Goal: Information Seeking & Learning: Find specific page/section

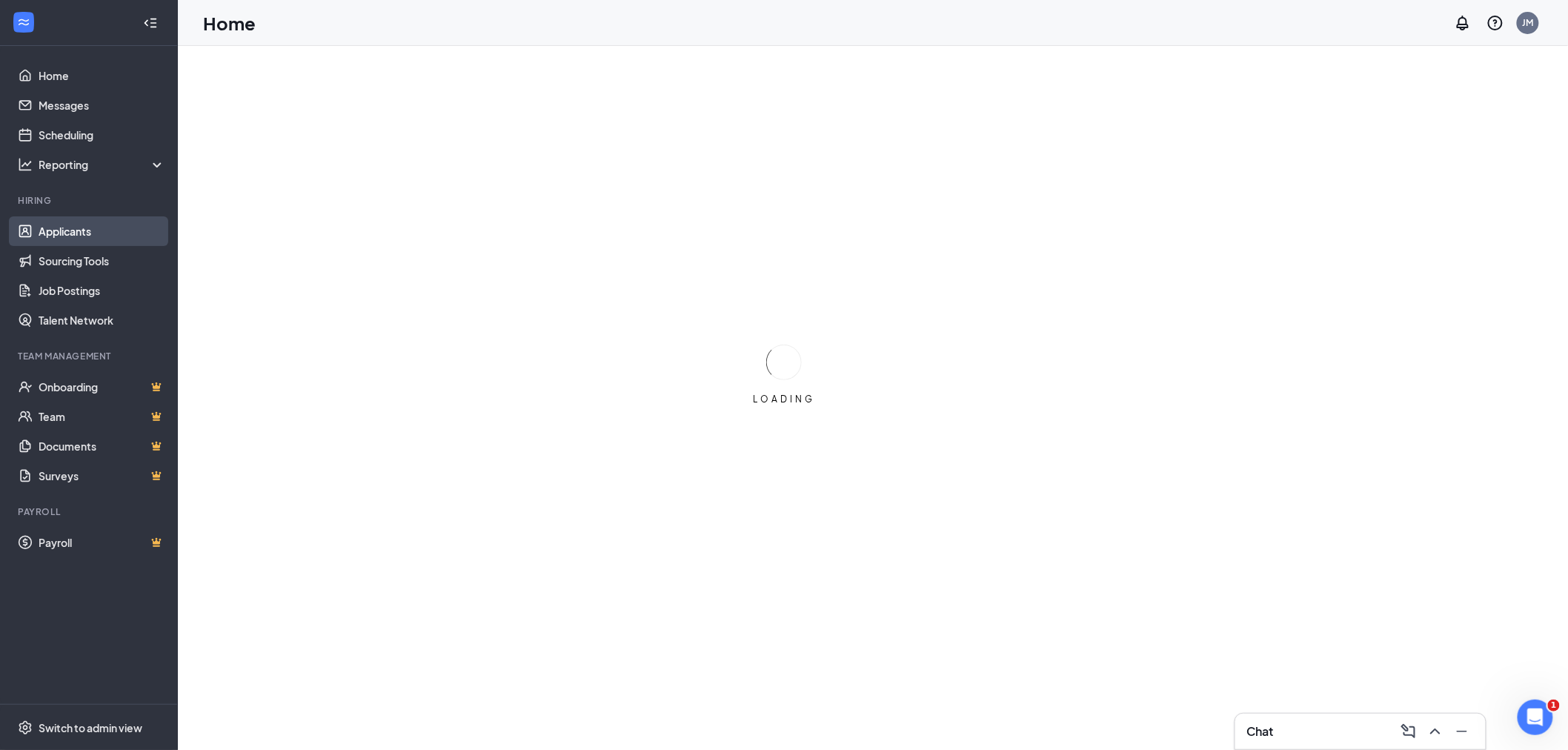
click at [84, 222] on link "Applicants" at bounding box center [101, 231] width 126 height 29
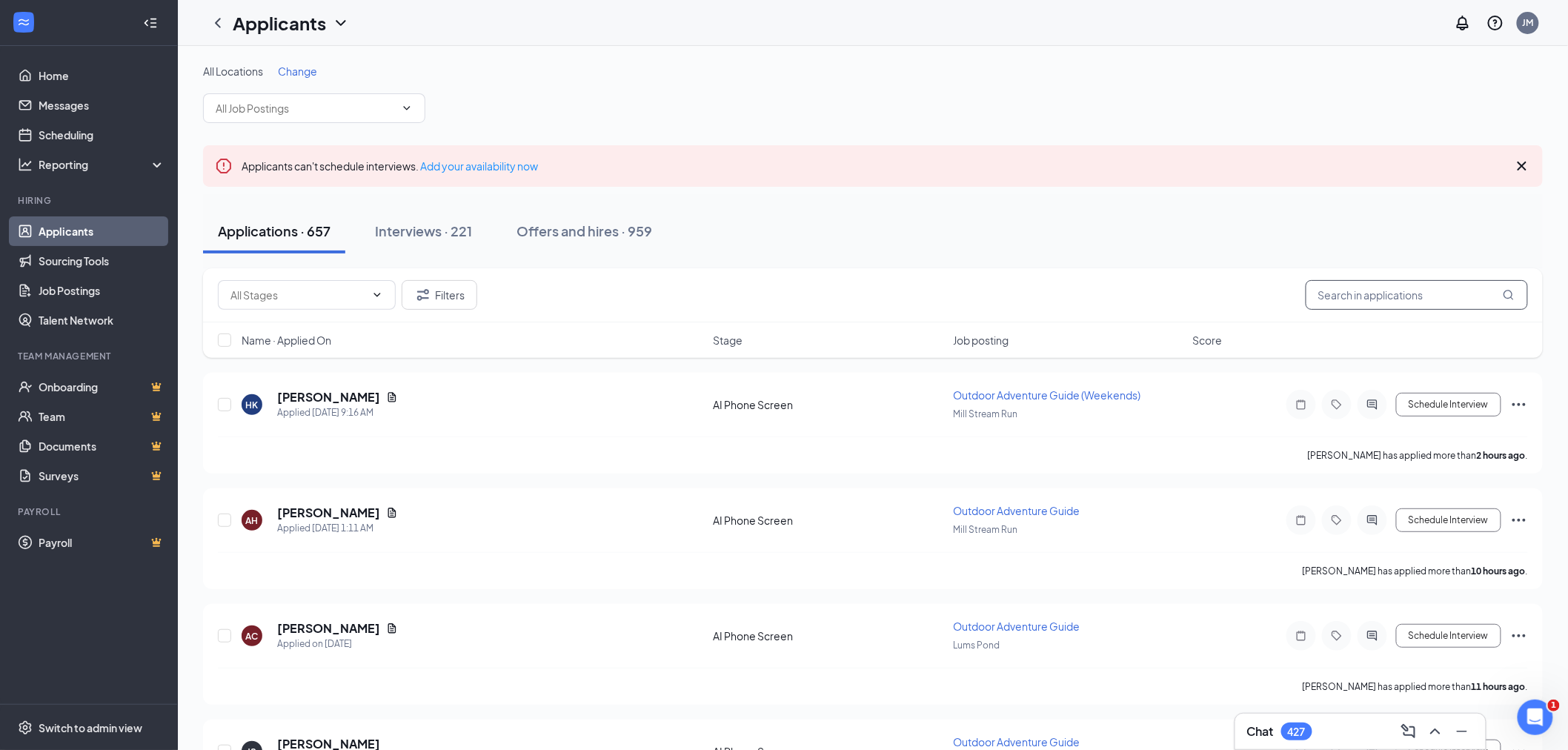
click at [1377, 293] on input "text" at bounding box center [1417, 295] width 222 height 29
type input "brannigan"
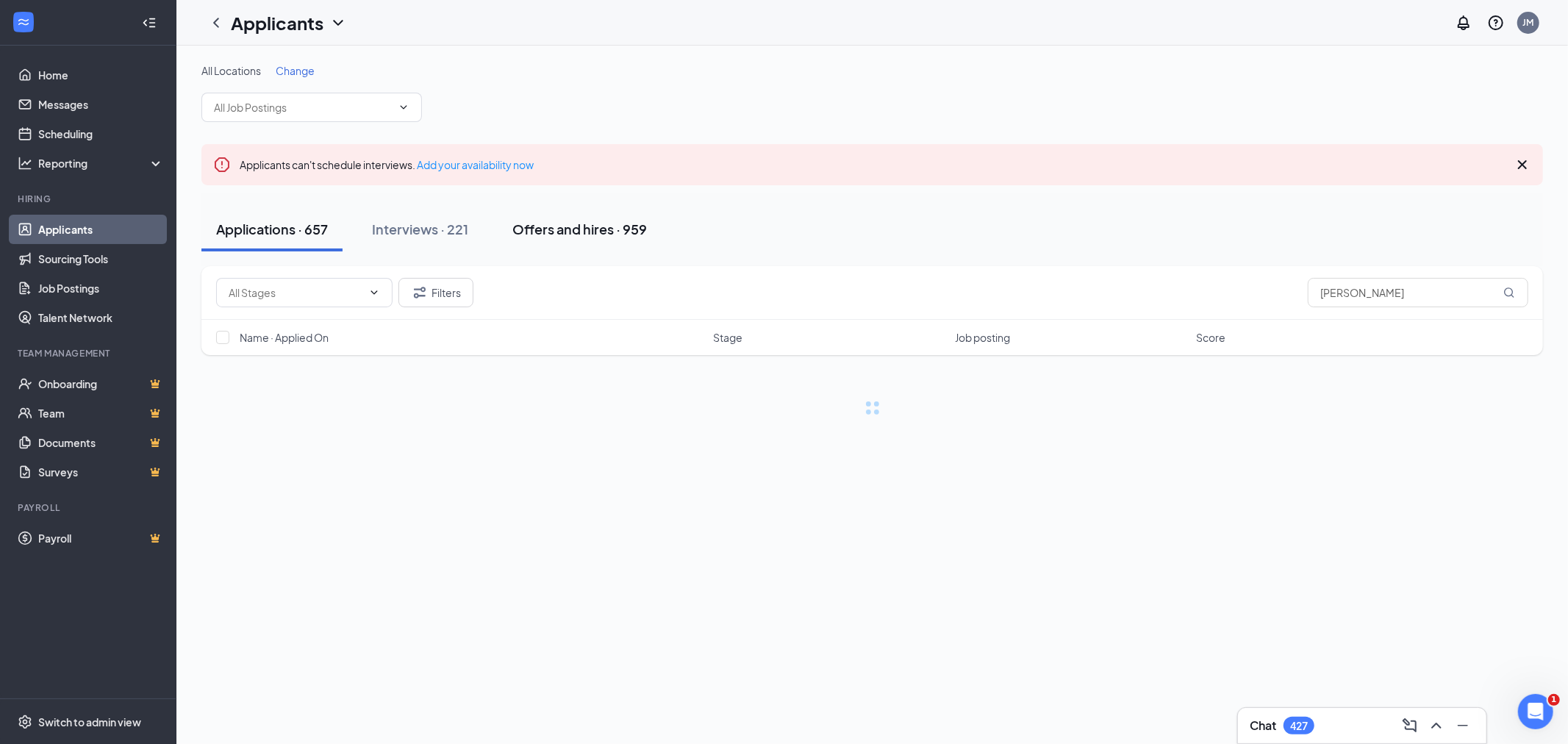
click at [567, 231] on div "Offers and hires · 959" at bounding box center [579, 229] width 134 height 18
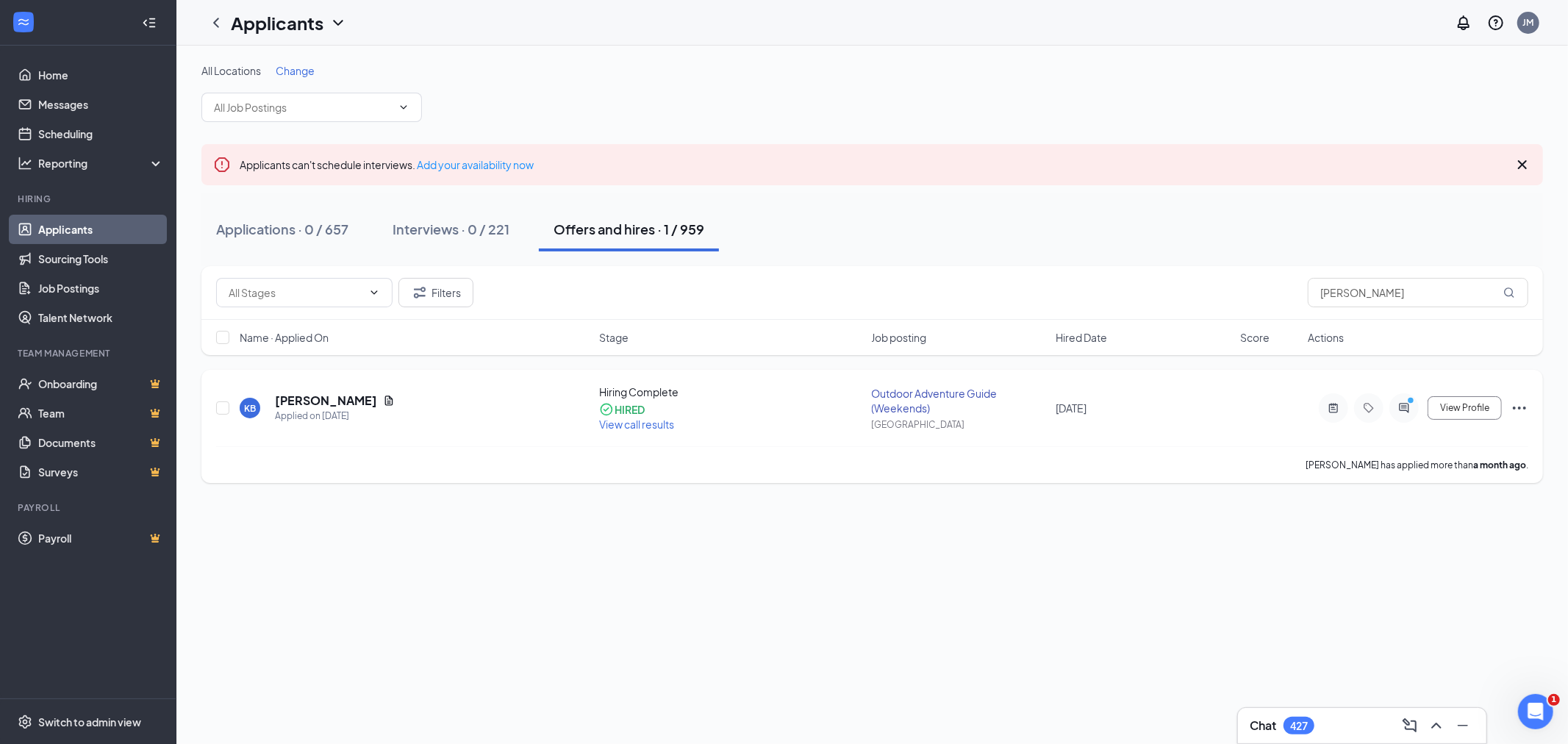
click at [357, 399] on h5 "Kimberly Brannigan" at bounding box center [326, 400] width 102 height 16
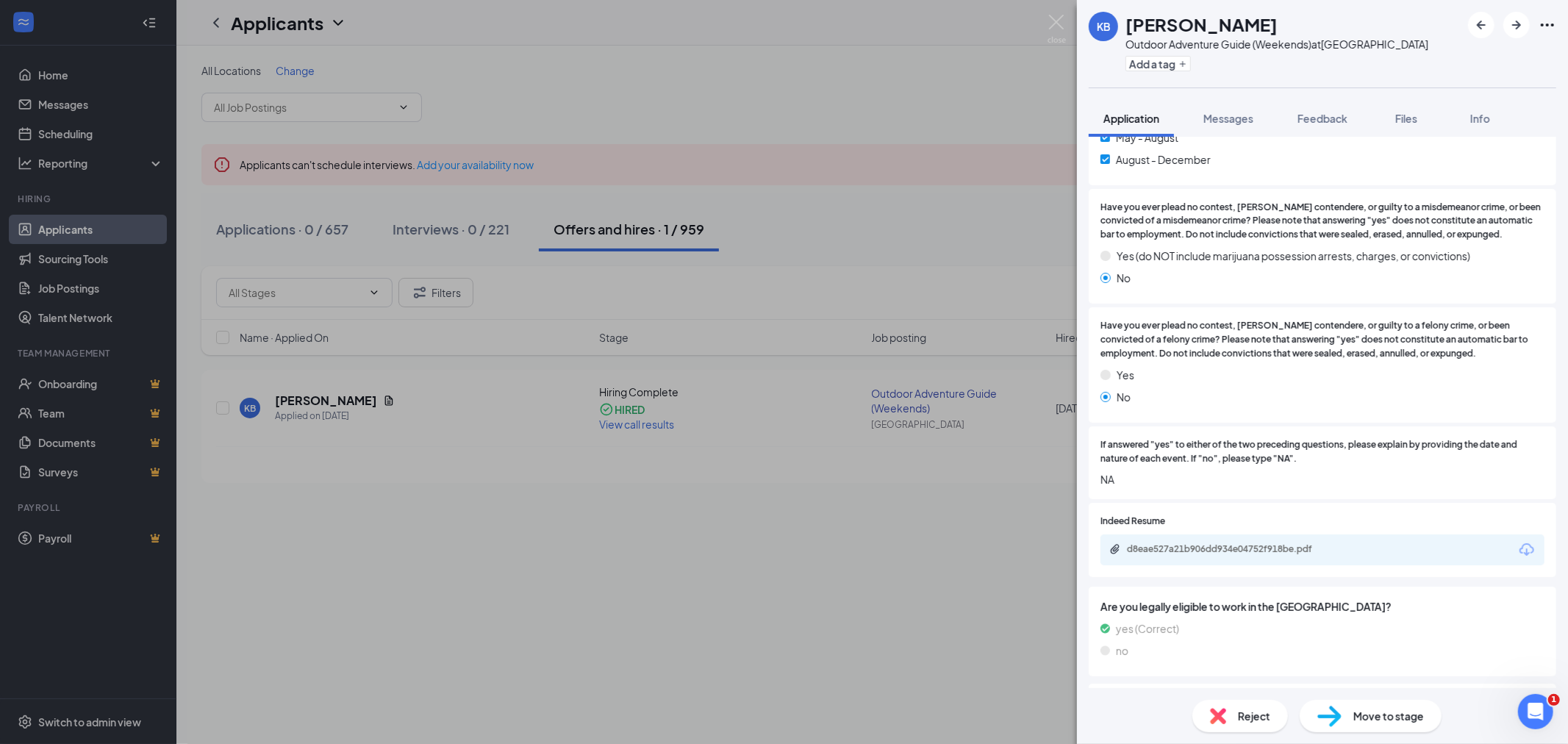
scroll to position [408, 0]
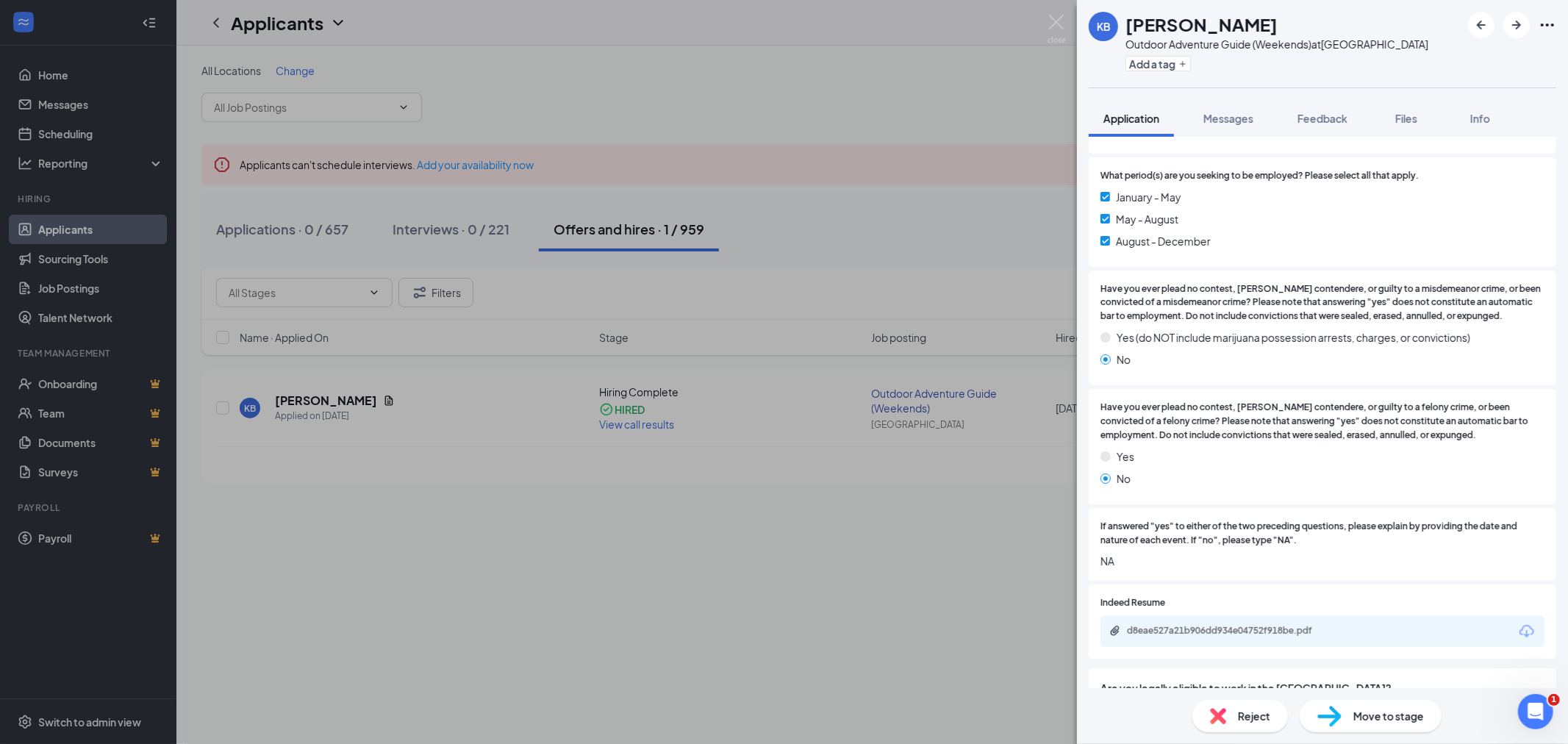
click at [855, 242] on div "KB Kimberly Brannigan Outdoor Adventure Guide (Weekends) at Freedom Park Add a …" at bounding box center [784, 372] width 1568 height 744
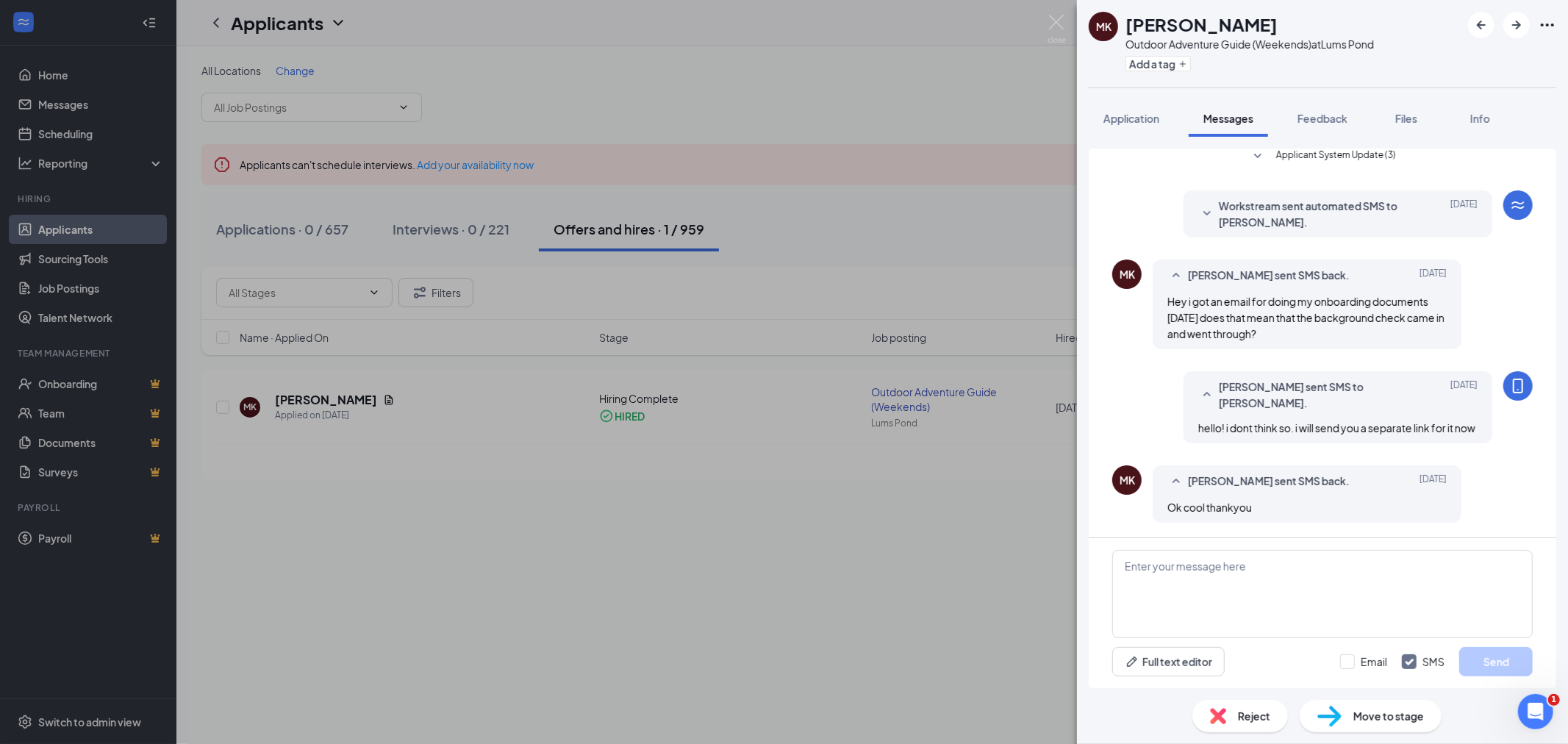
scroll to position [250, 0]
click at [1064, 19] on img at bounding box center [1057, 28] width 18 height 28
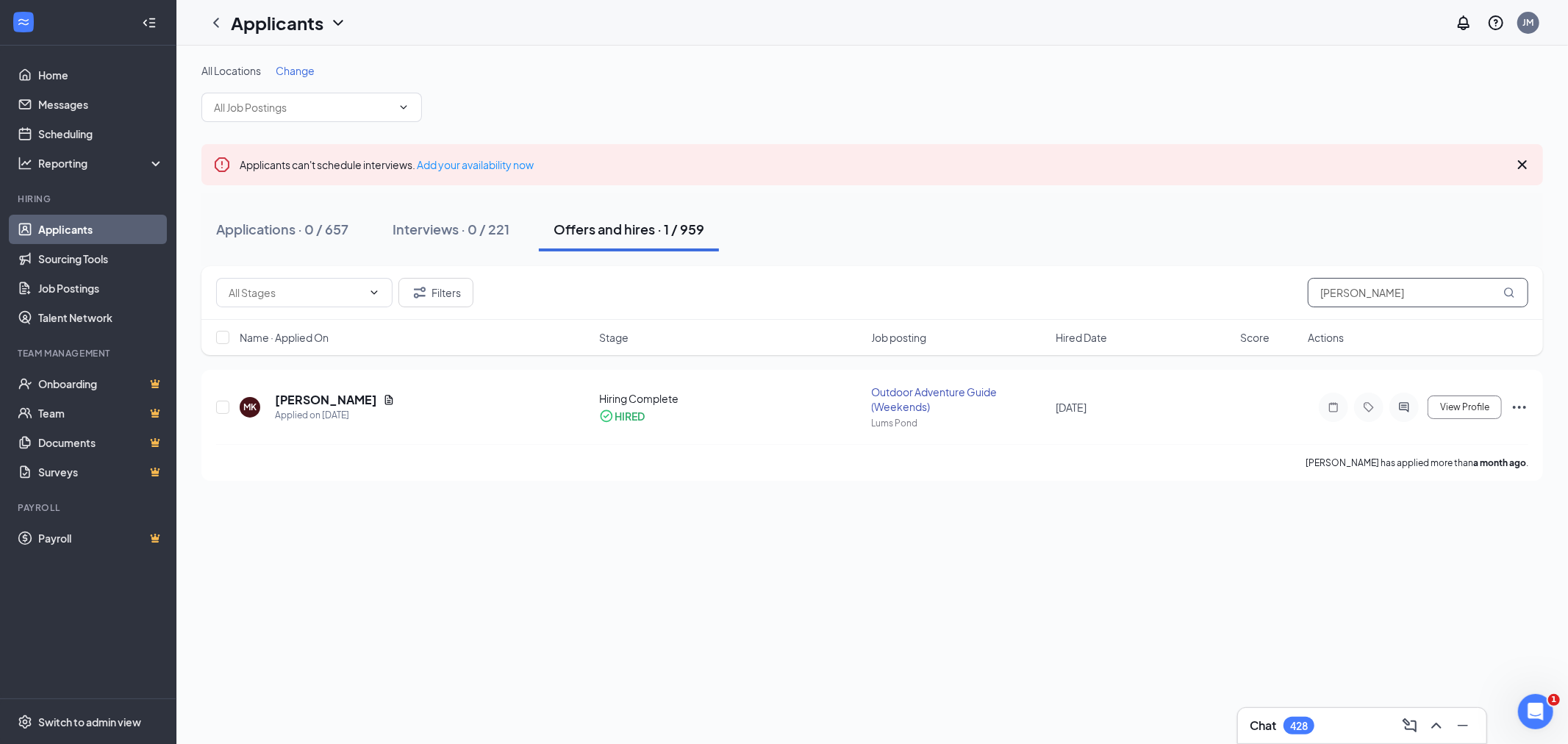
click at [1337, 287] on input "kosek" at bounding box center [1417, 292] width 220 height 29
type input "kent"
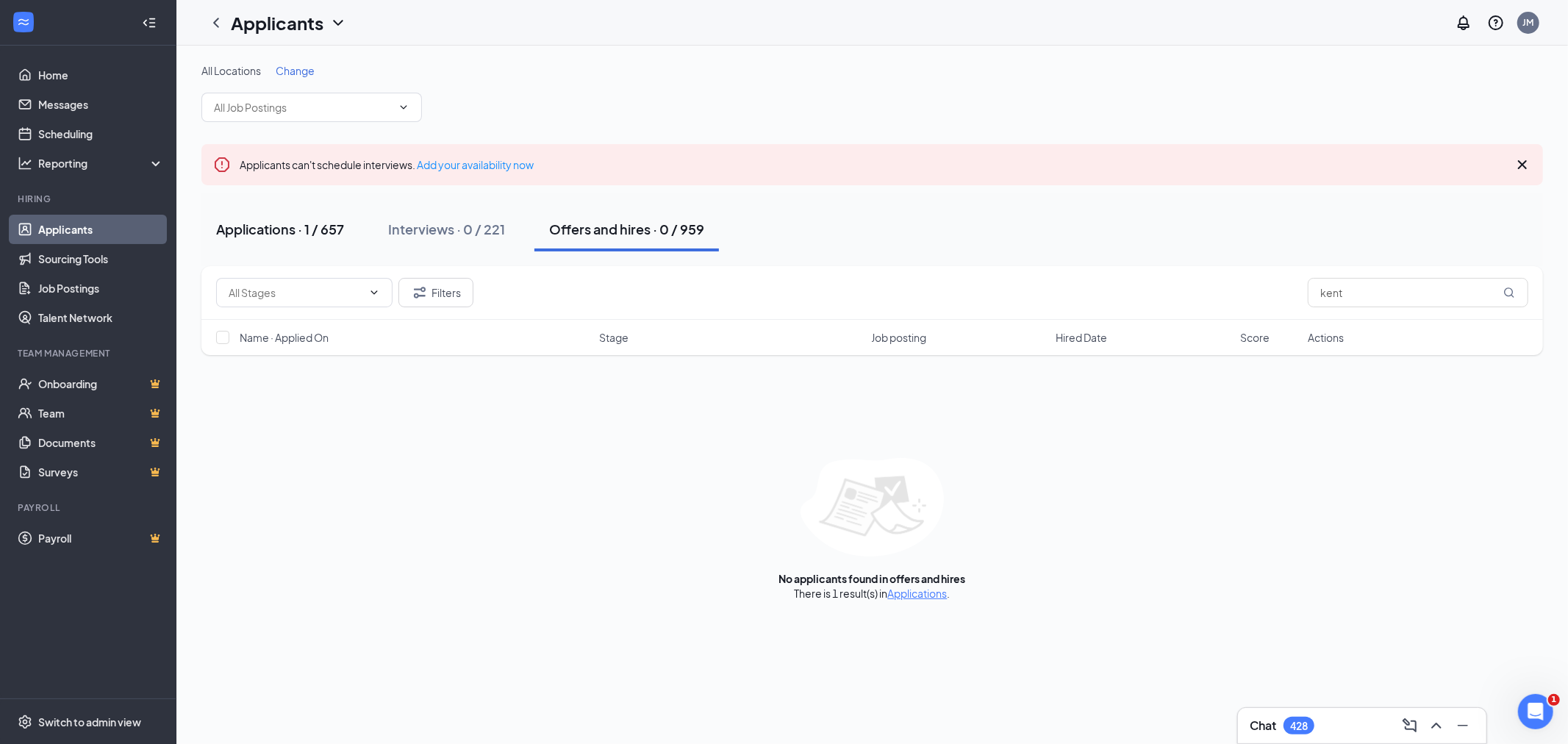
click at [336, 238] on div "Applications · 1 / 657" at bounding box center [280, 229] width 128 height 18
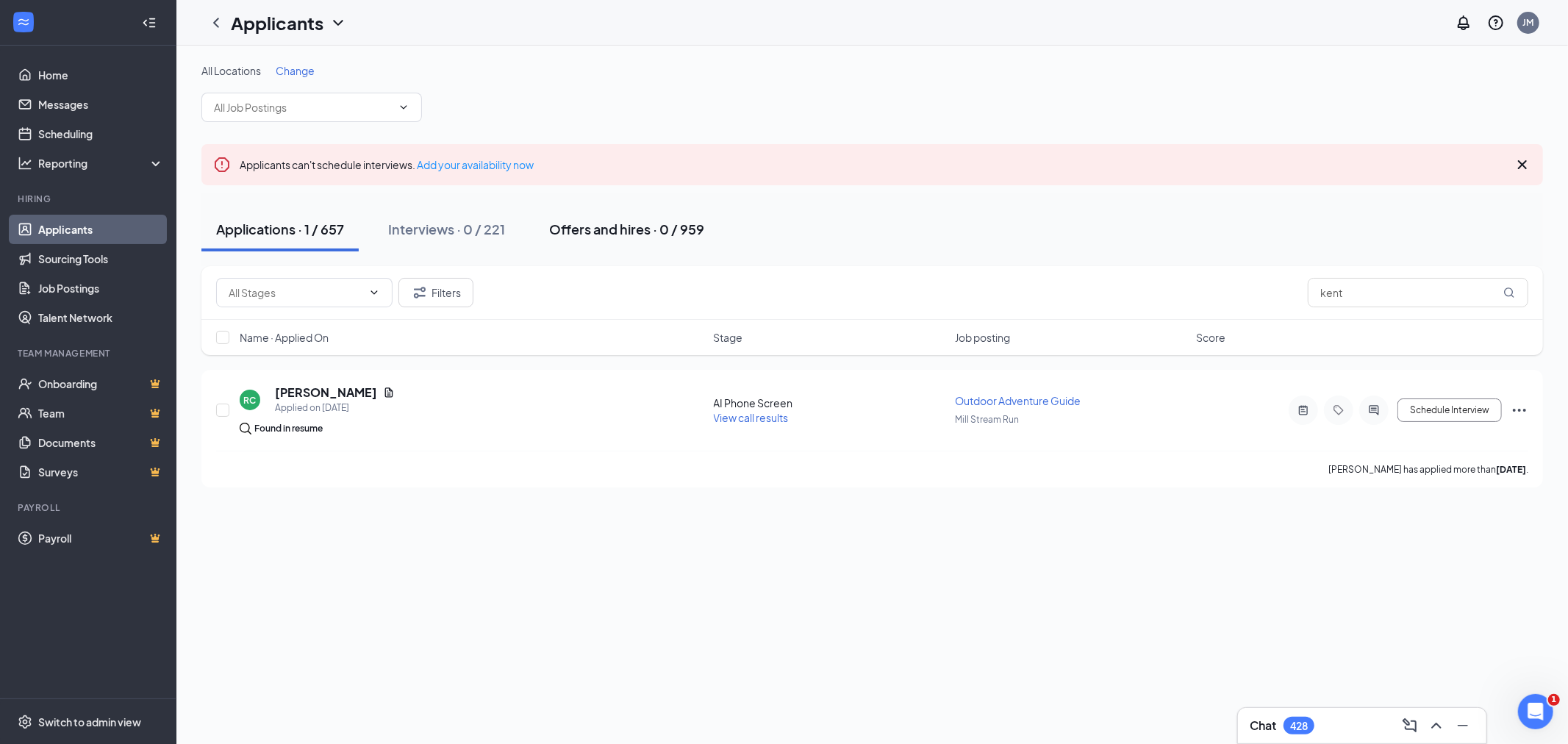
click at [695, 230] on div "Offers and hires · 0 / 959" at bounding box center [627, 229] width 155 height 18
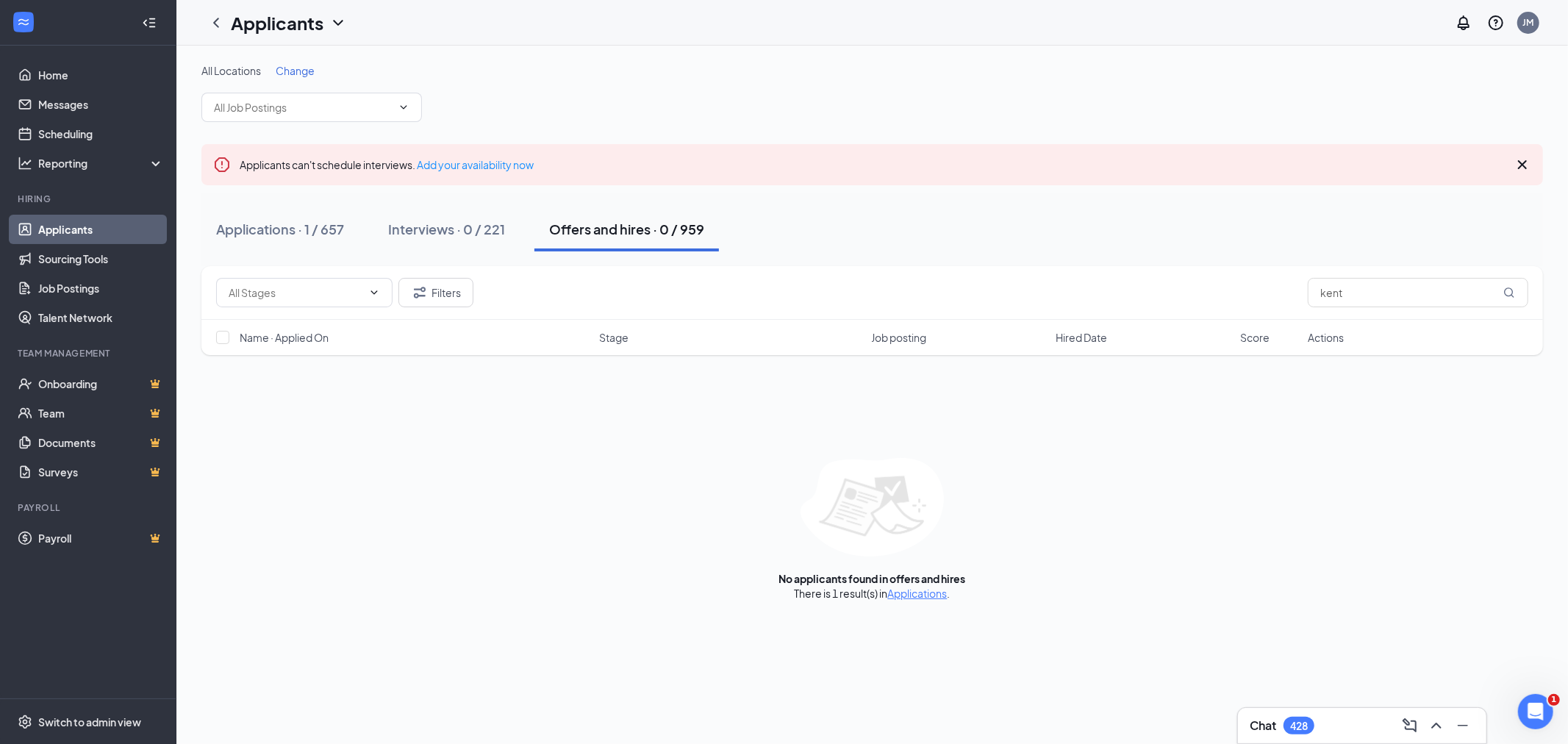
click at [1350, 307] on div "Filters kent" at bounding box center [871, 292] width 1341 height 54
click at [1347, 297] on input "kent" at bounding box center [1417, 292] width 220 height 29
click at [327, 103] on input "text" at bounding box center [303, 108] width 178 height 16
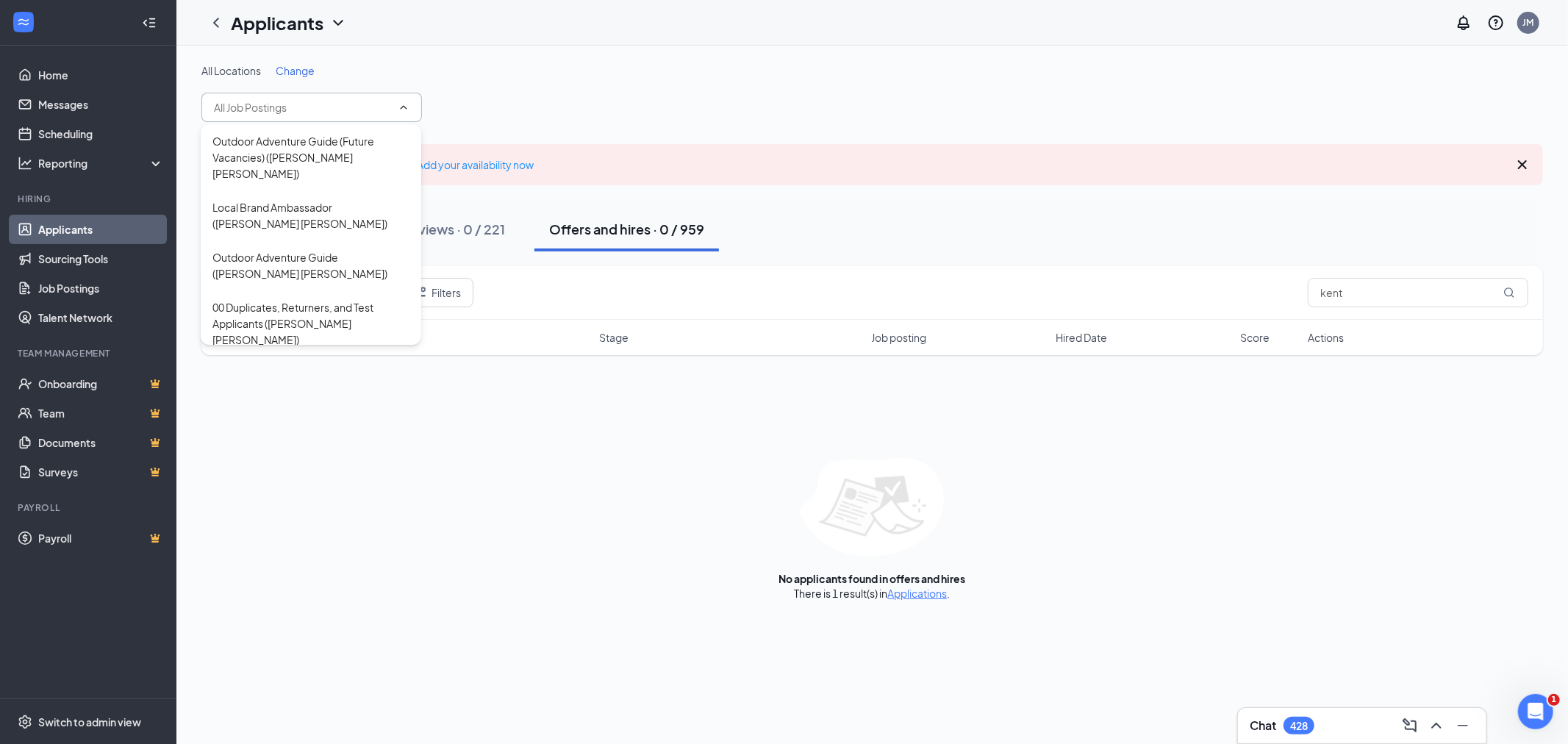
click at [380, 63] on div "All Locations Change" at bounding box center [871, 70] width 1341 height 15
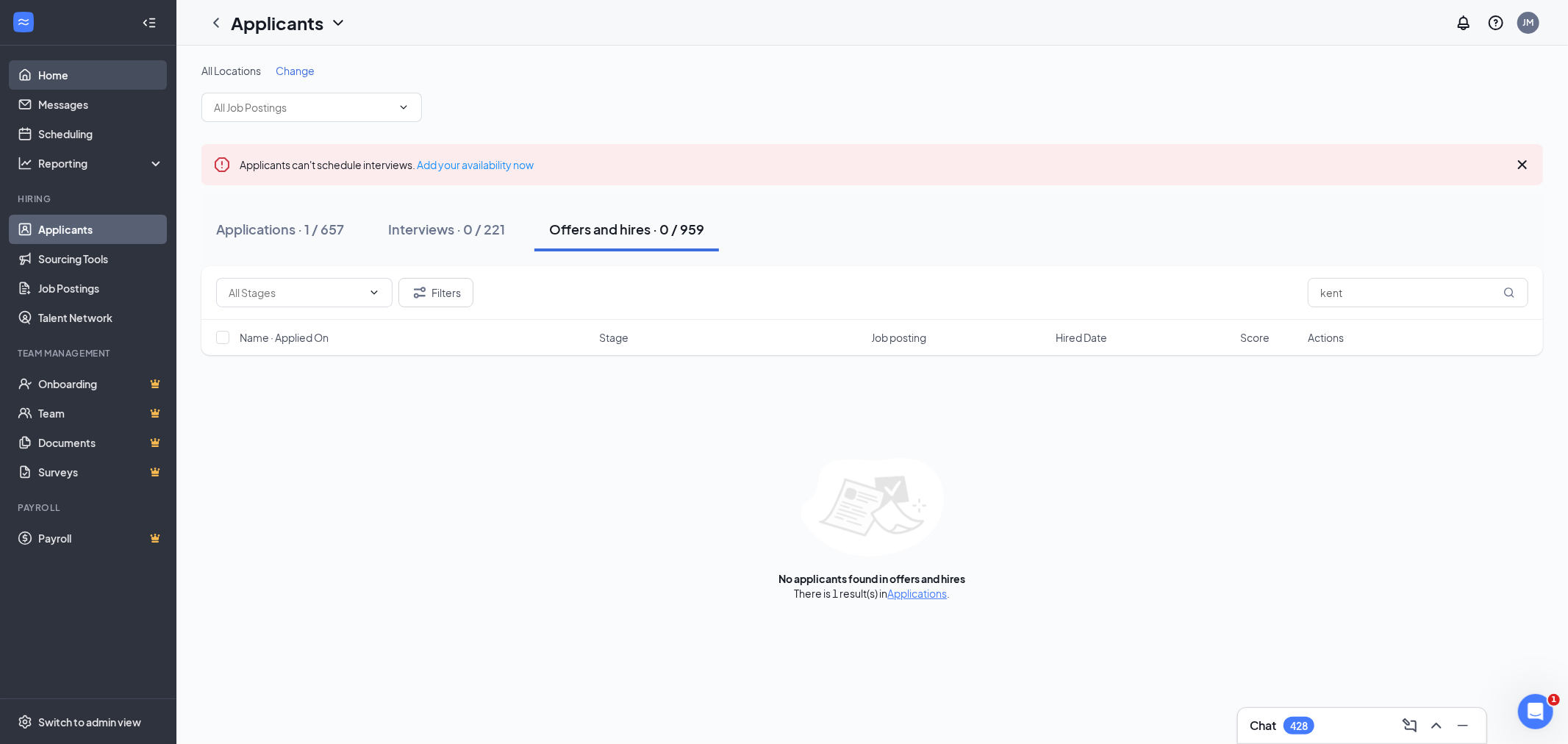
click at [55, 77] on link "Home" at bounding box center [101, 75] width 125 height 29
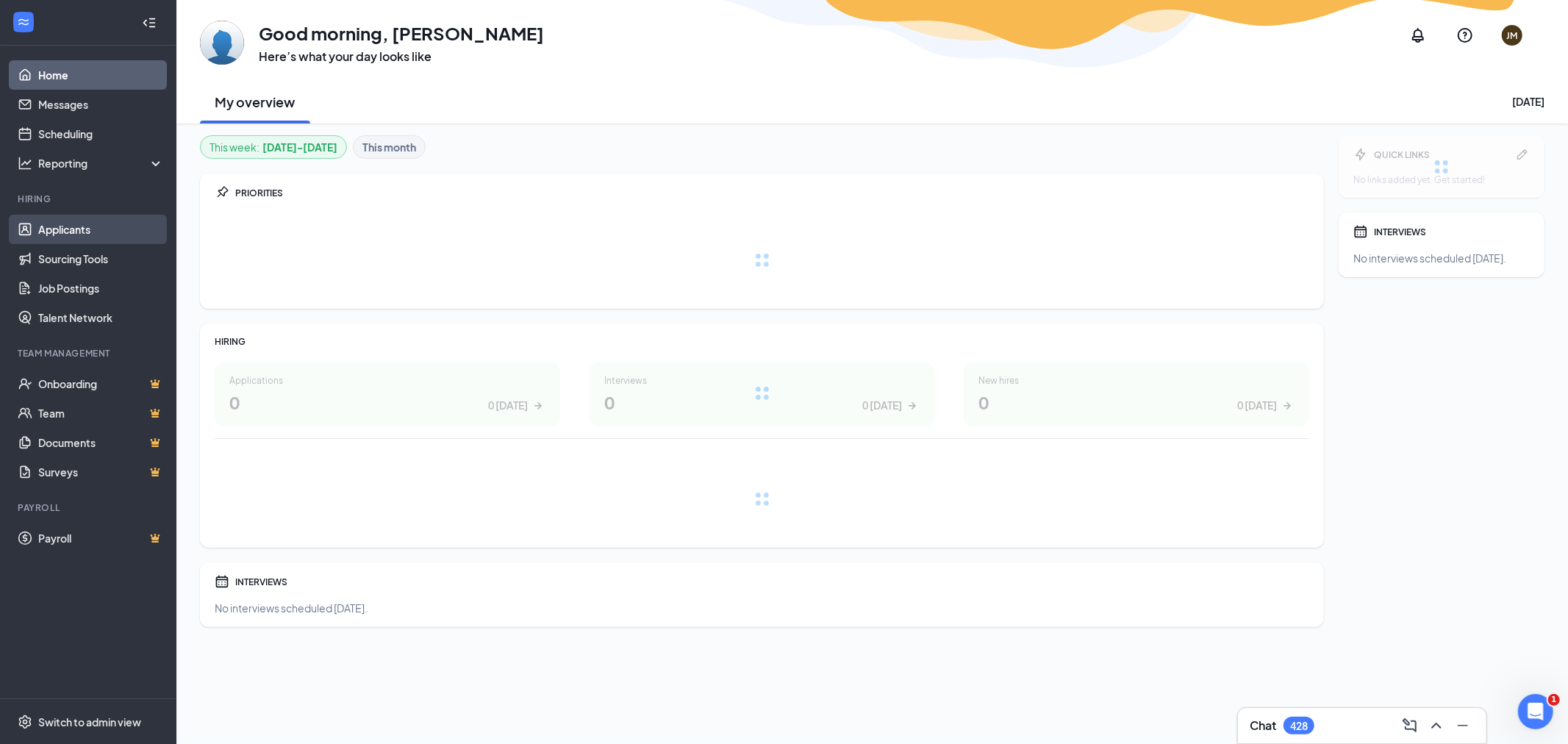
click at [69, 218] on link "Applicants" at bounding box center [101, 229] width 125 height 29
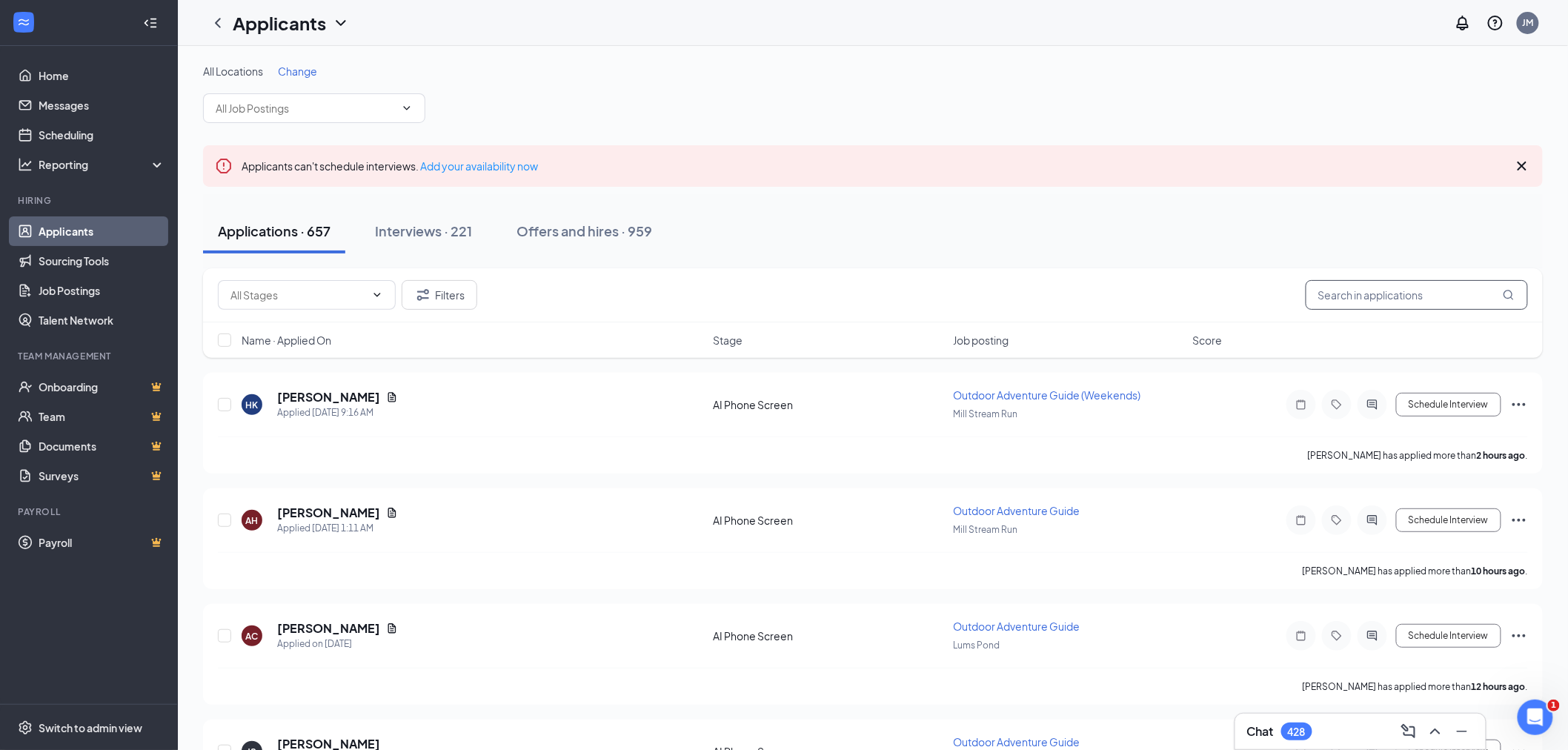
click at [1354, 300] on input "text" at bounding box center [1417, 295] width 222 height 29
type input "kent"
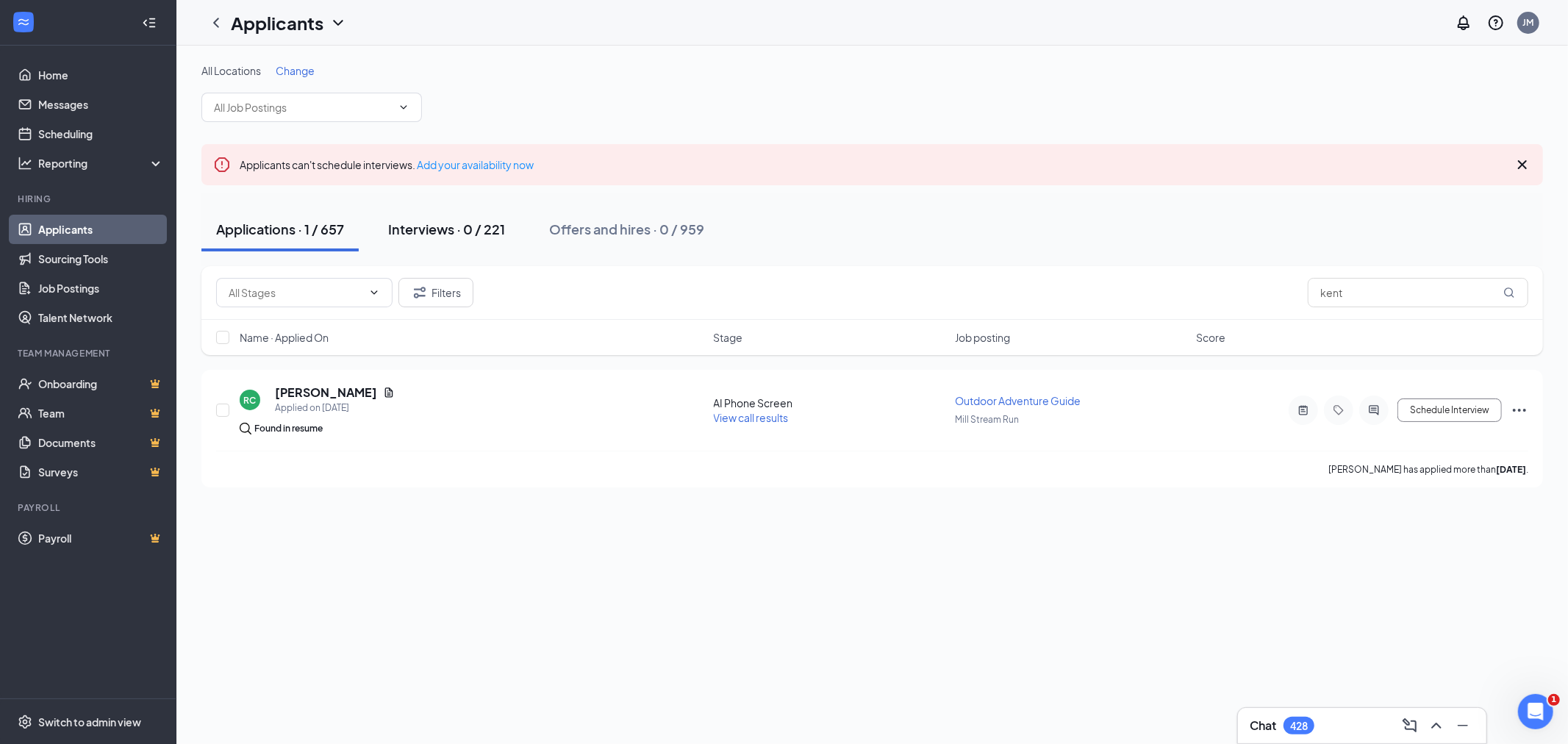
click at [464, 228] on div "Interviews · 0 / 221" at bounding box center [447, 229] width 117 height 18
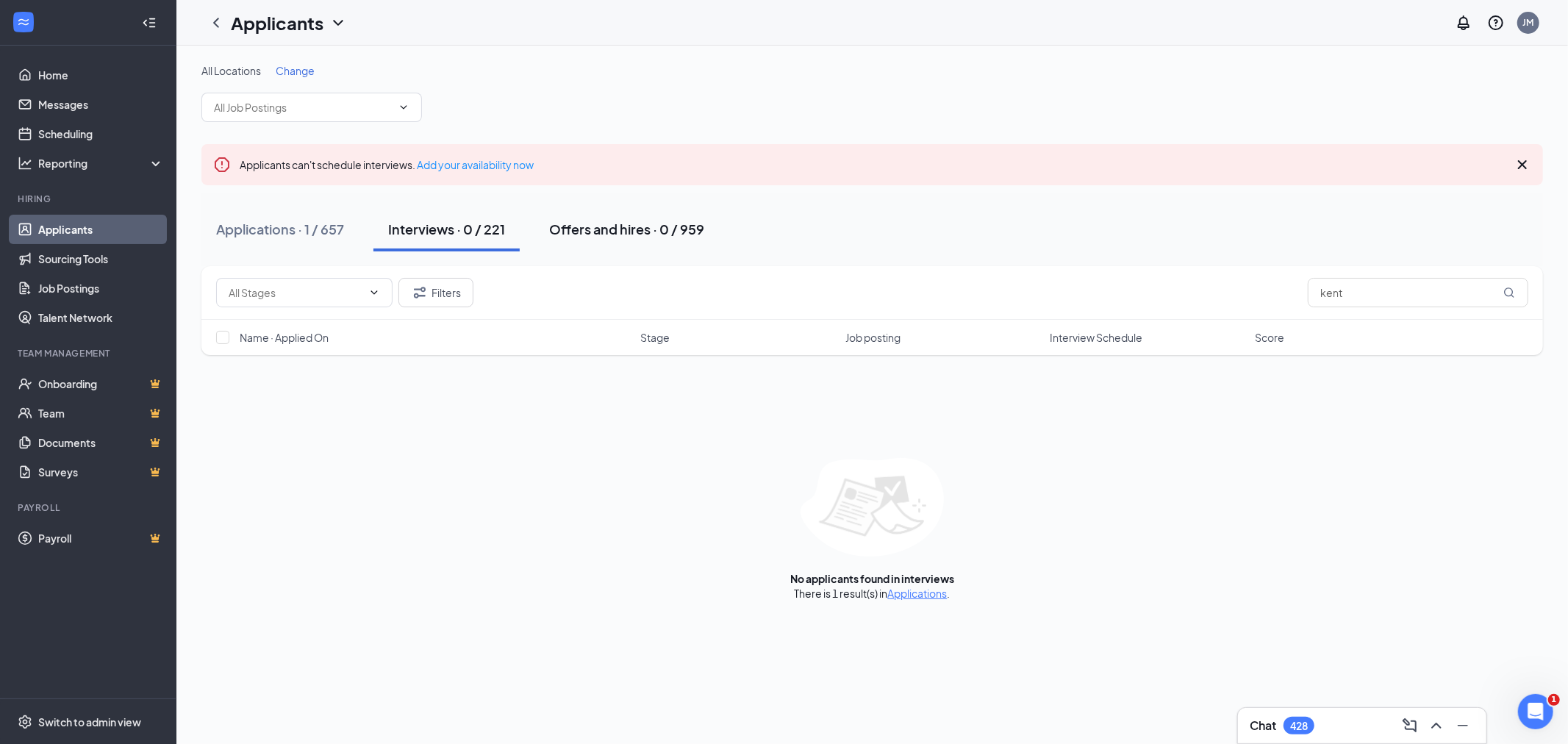
click at [634, 226] on div "Offers and hires · 0 / 959" at bounding box center [627, 229] width 155 height 18
click at [1337, 297] on input "kent" at bounding box center [1417, 292] width 220 height 29
click at [1373, 291] on input "kent" at bounding box center [1417, 292] width 220 height 29
click at [1524, 159] on icon "Cross" at bounding box center [1521, 164] width 17 height 17
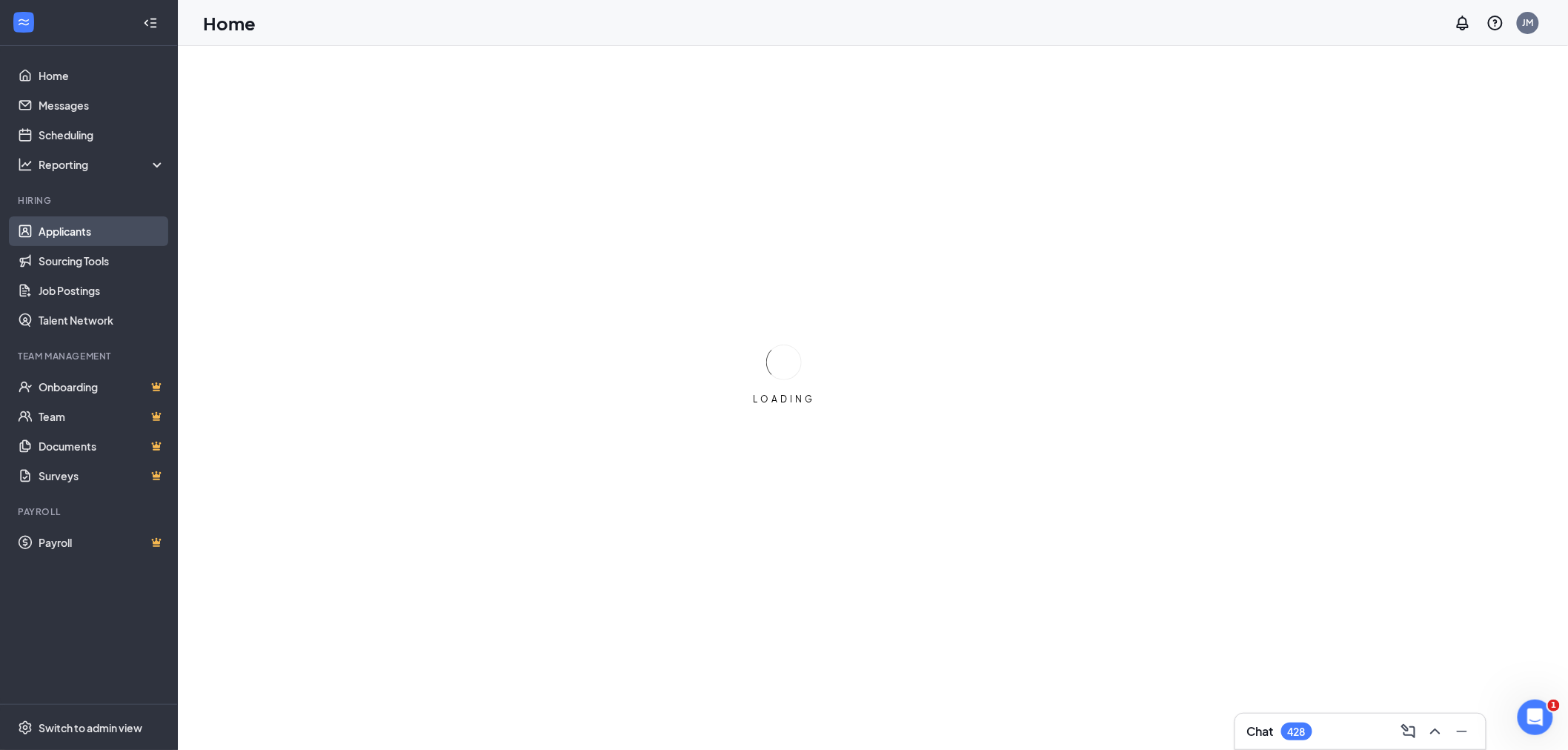
click at [84, 236] on link "Applicants" at bounding box center [101, 231] width 126 height 29
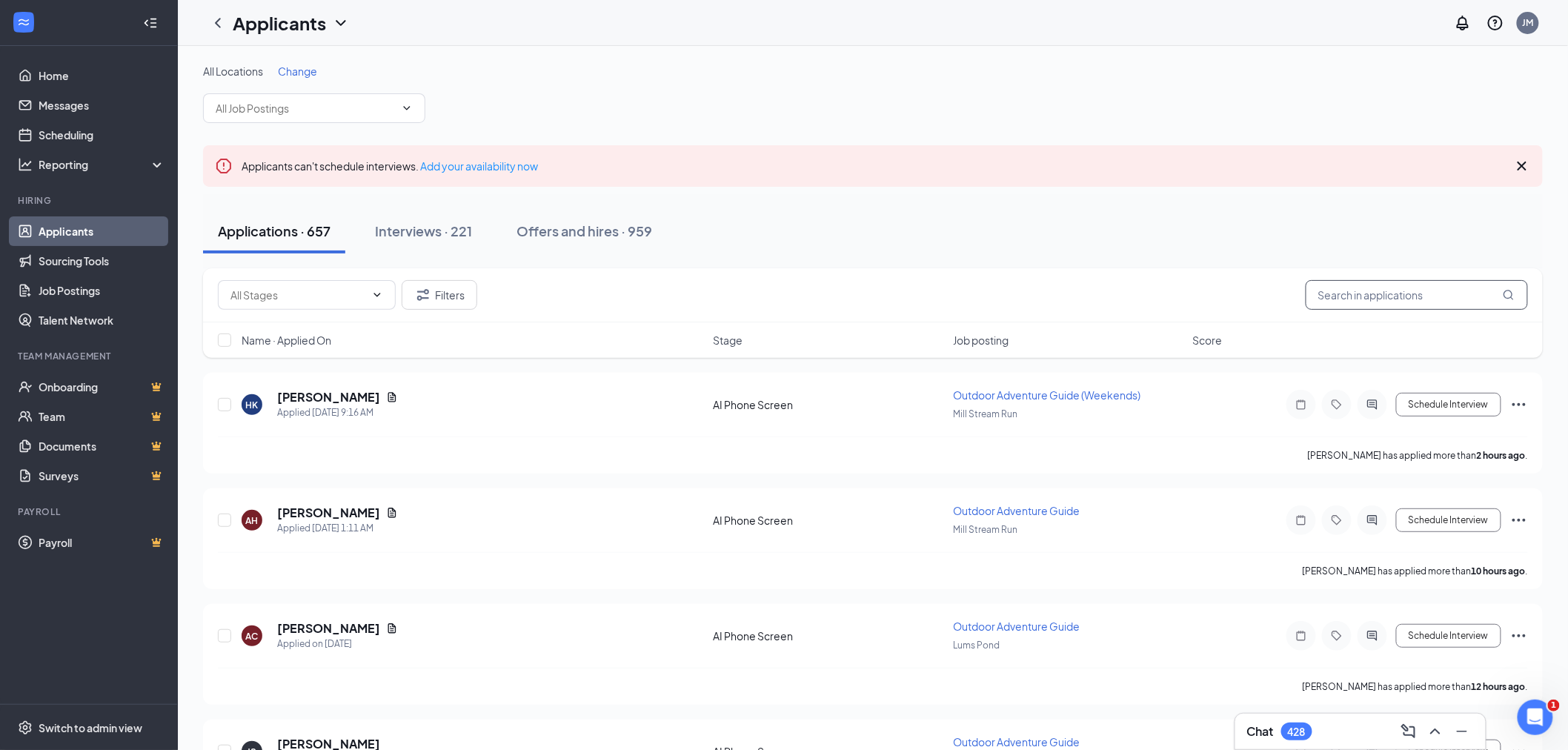
click at [1426, 294] on input "text" at bounding box center [1417, 295] width 222 height 29
click at [1423, 287] on input "text" at bounding box center [1417, 295] width 222 height 29
type input "kent"
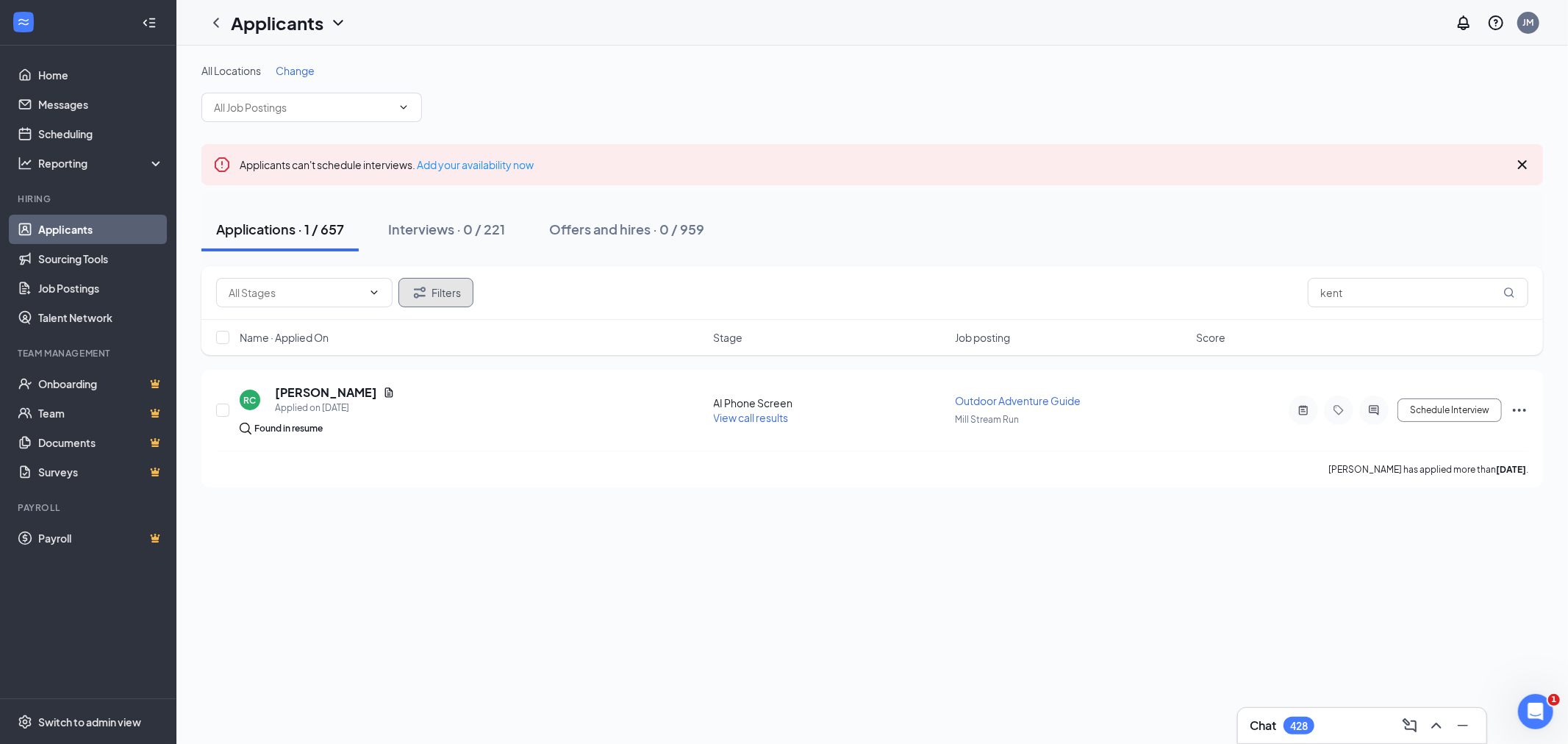
click at [431, 280] on button "Filters" at bounding box center [436, 292] width 75 height 29
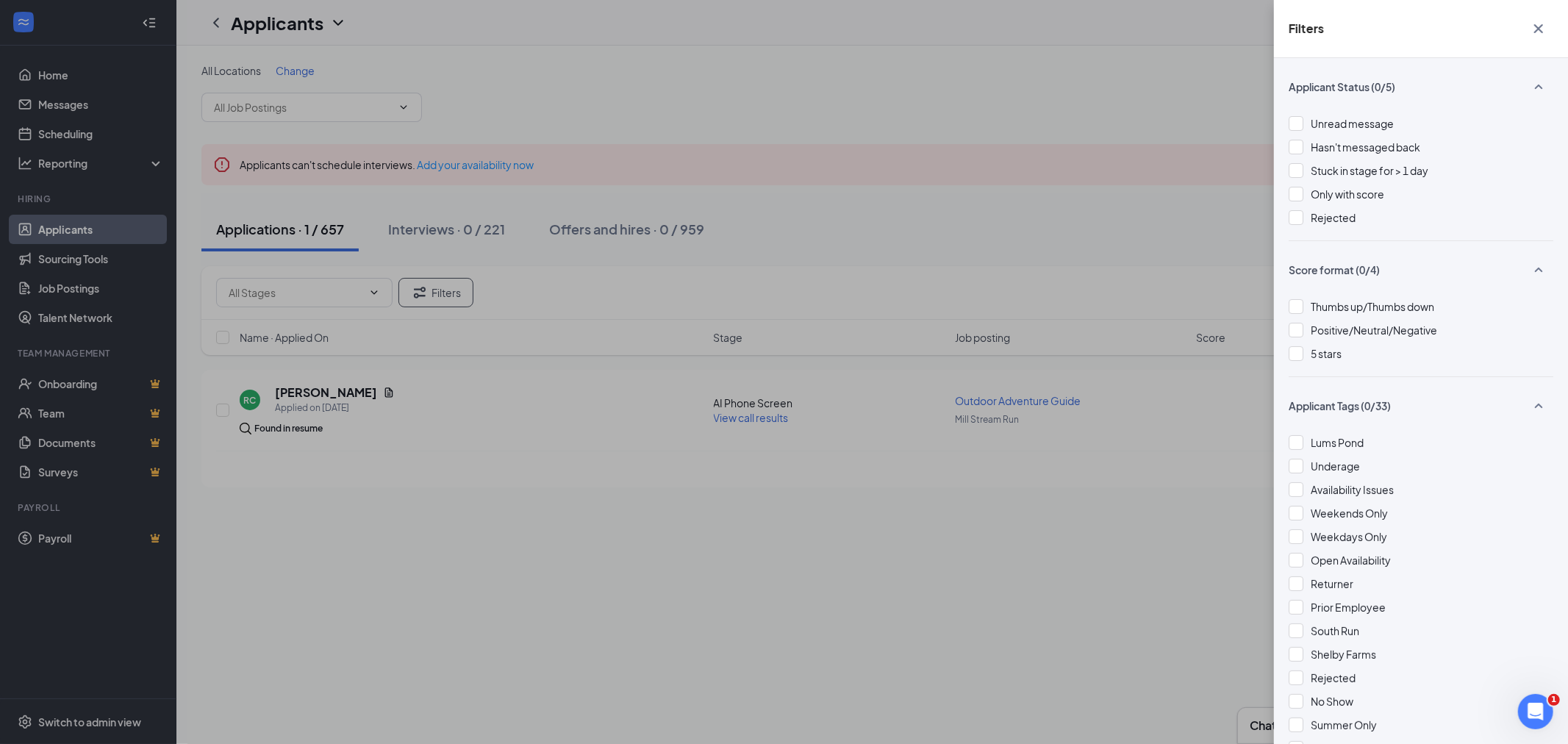
click at [924, 175] on div "Filters Applicant Status (0/5) Unread message Hasn't messaged back Stuck in sta…" at bounding box center [784, 372] width 1568 height 744
click at [612, 40] on div "Filters Applicant Status (0/5) Unread message Hasn't messaged back Stuck in sta…" at bounding box center [784, 372] width 1568 height 744
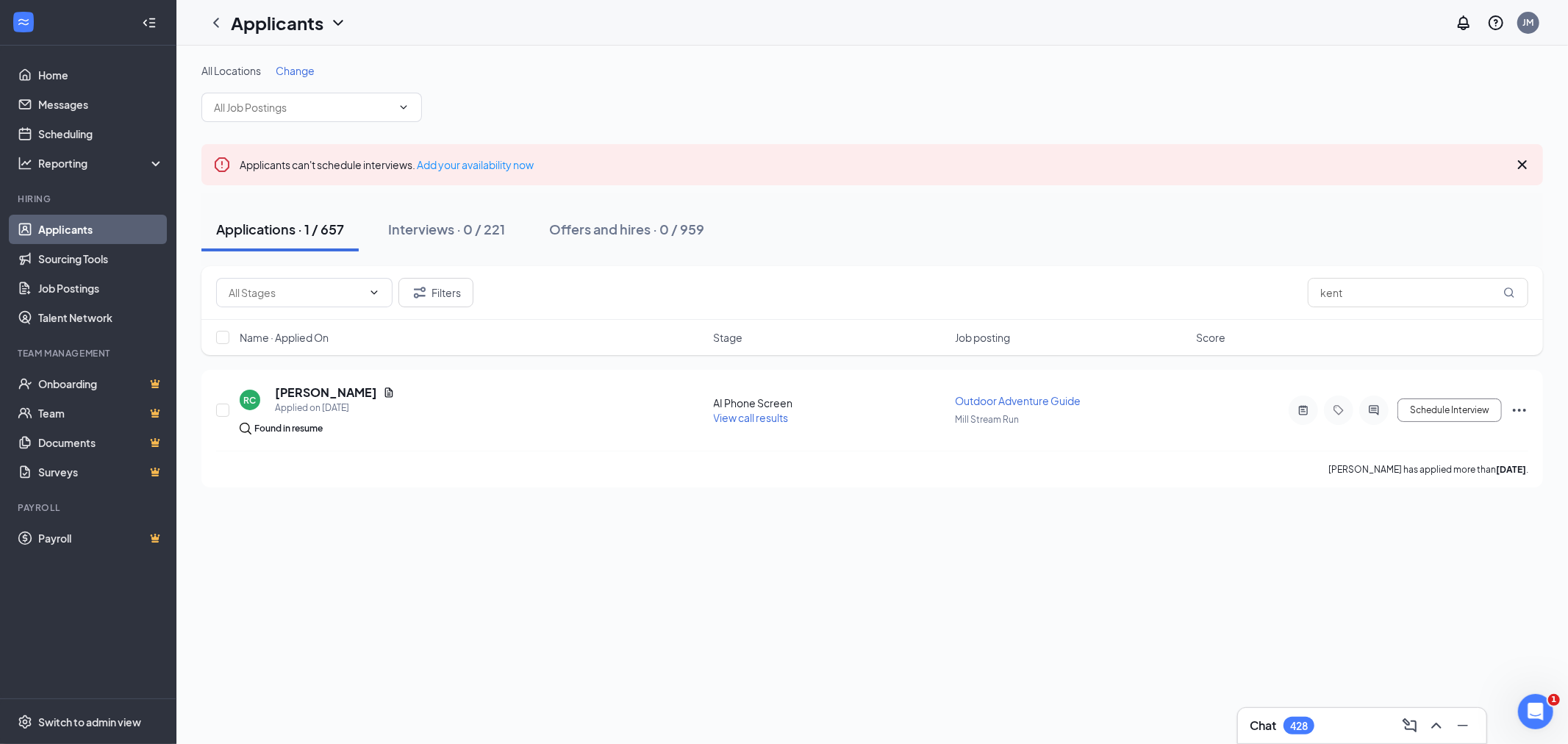
click at [341, 17] on icon "ChevronDown" at bounding box center [337, 22] width 17 height 17
click at [291, 90] on link "Archived applicants" at bounding box center [318, 95] width 159 height 15
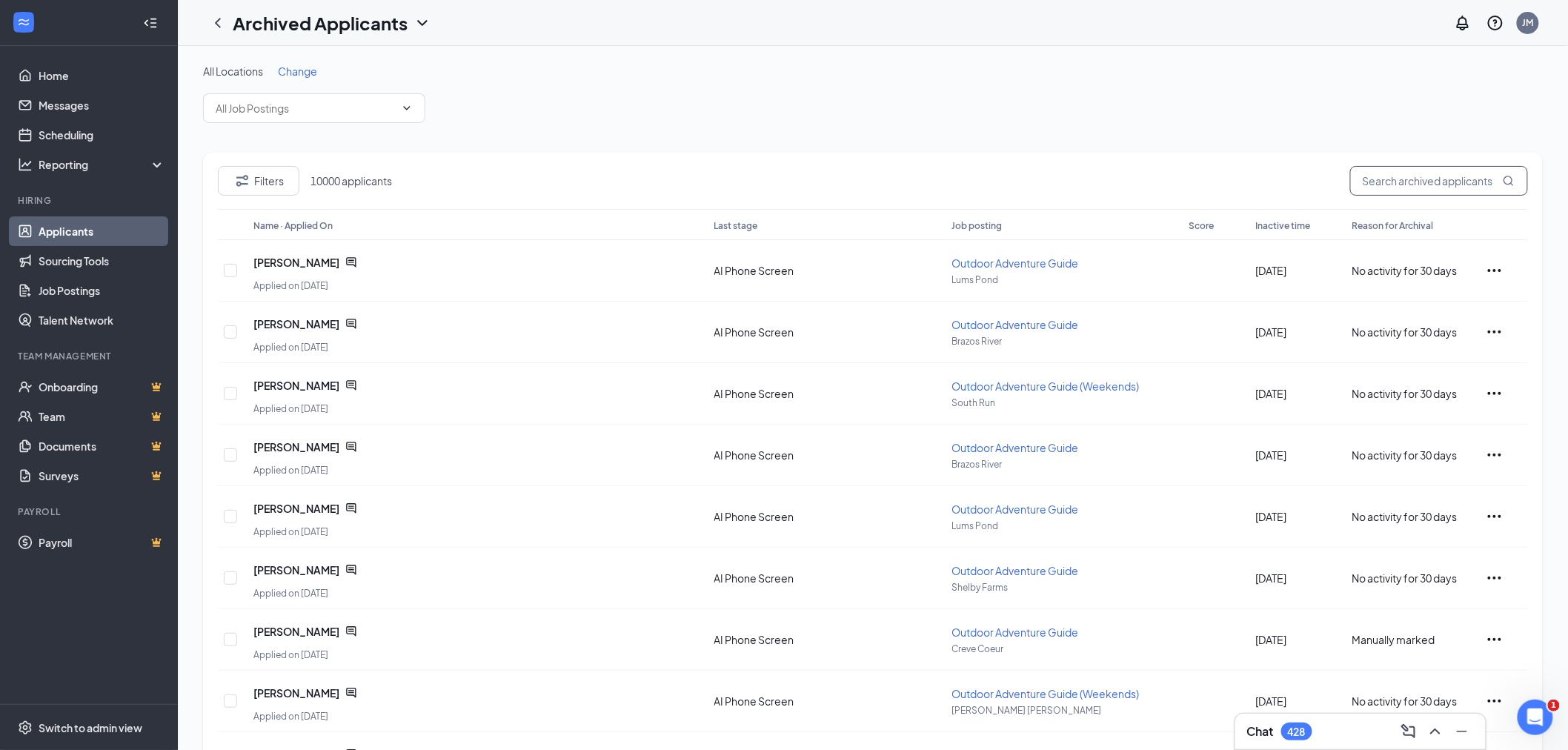
click at [1386, 182] on input "text" at bounding box center [1439, 181] width 178 height 29
click at [1416, 178] on input "[PERSON_NAME]" at bounding box center [1439, 181] width 178 height 29
type input "kent"
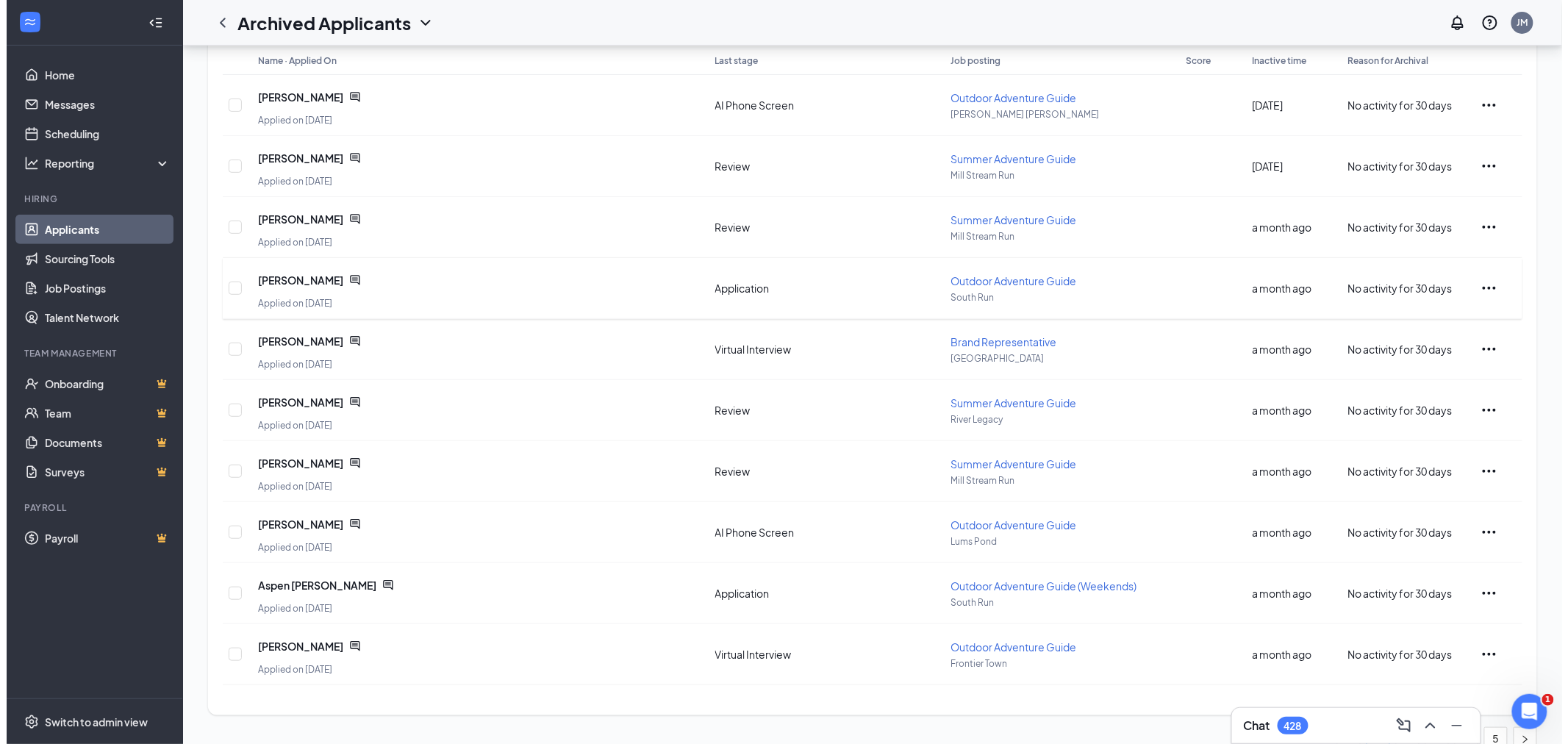
scroll to position [181, 0]
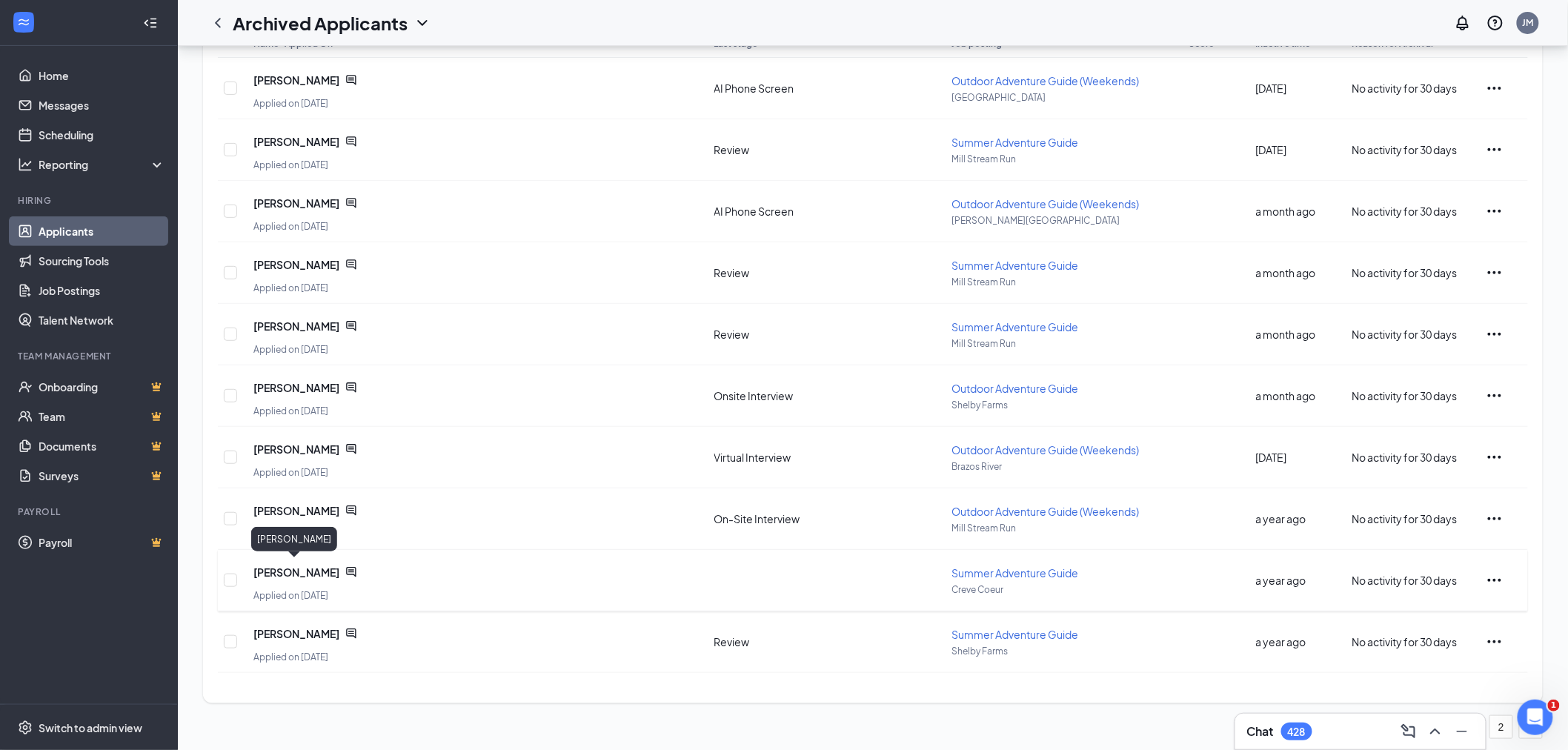
click at [290, 565] on span "[PERSON_NAME]" at bounding box center [296, 572] width 86 height 15
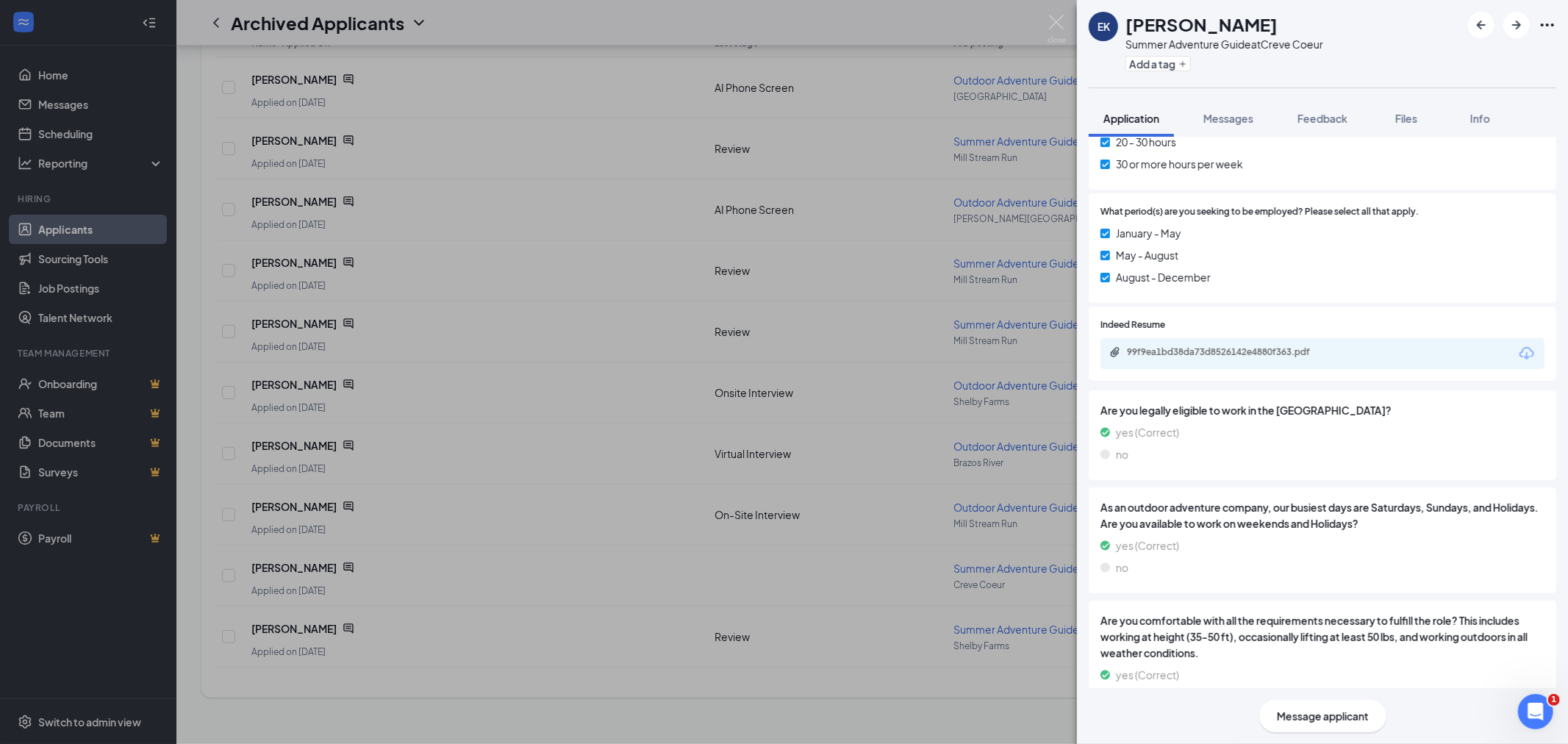
scroll to position [1032, 0]
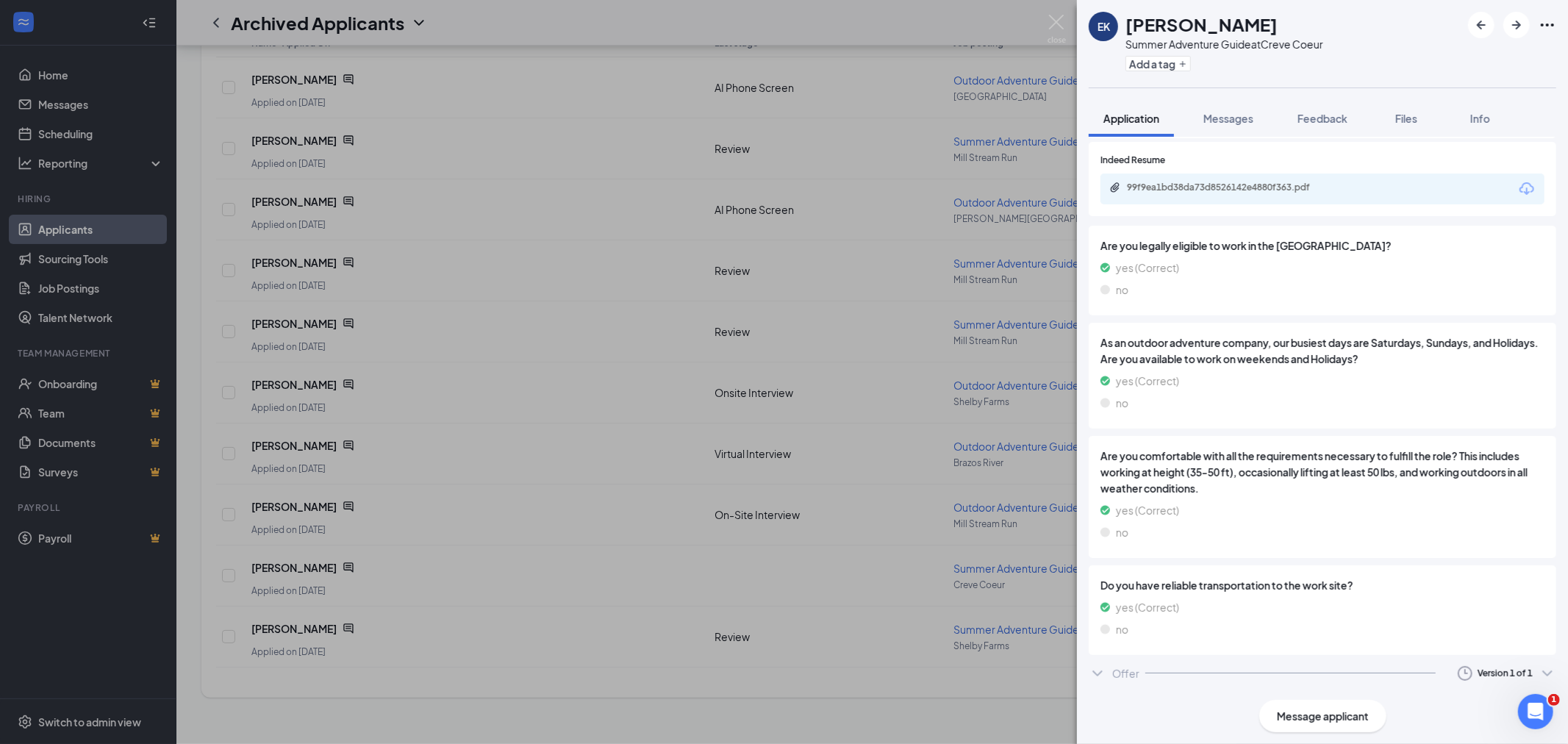
click at [1107, 678] on div "Offer Version 1 of 1" at bounding box center [1322, 673] width 467 height 29
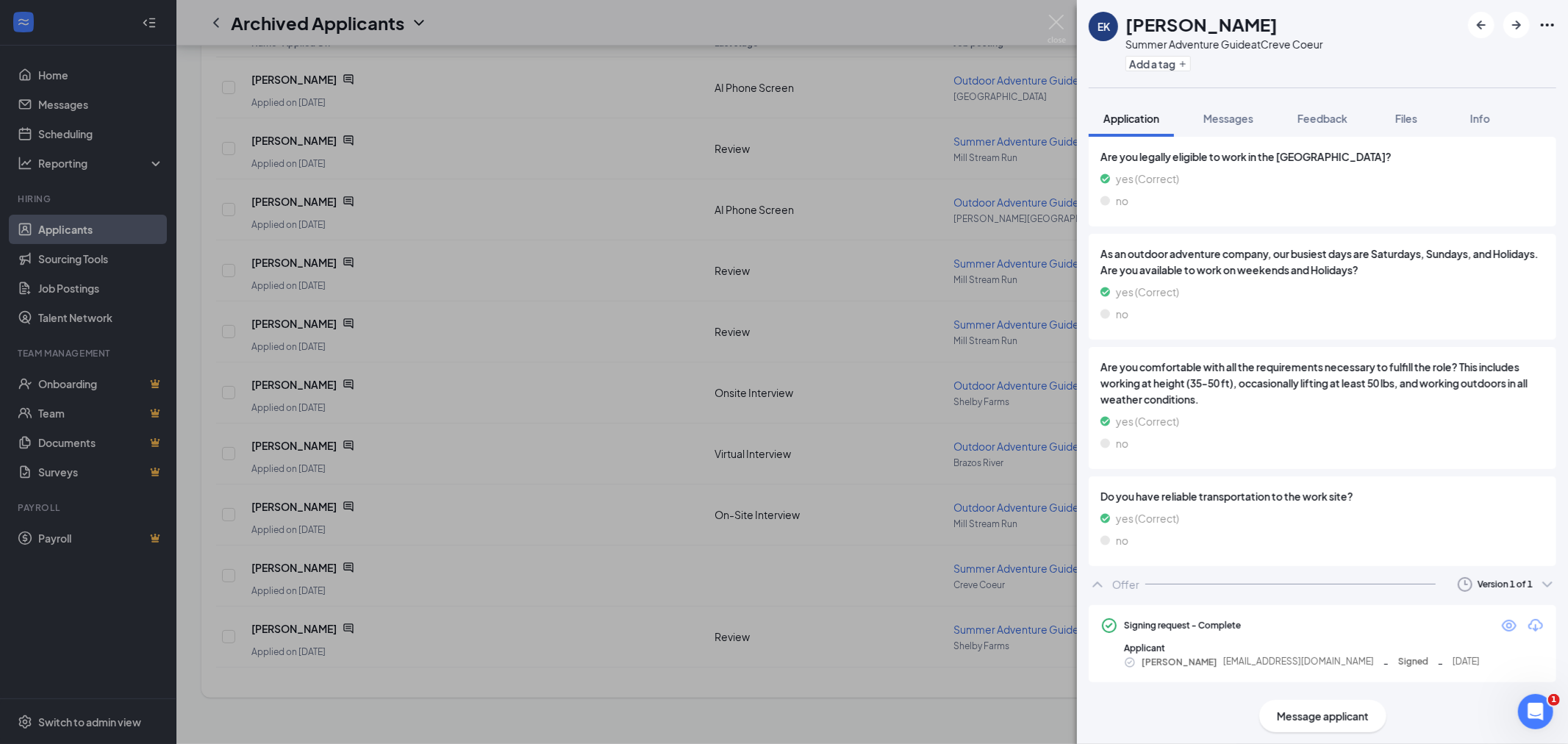
scroll to position [1121, 0]
click at [1502, 629] on icon "Eye" at bounding box center [1509, 625] width 15 height 12
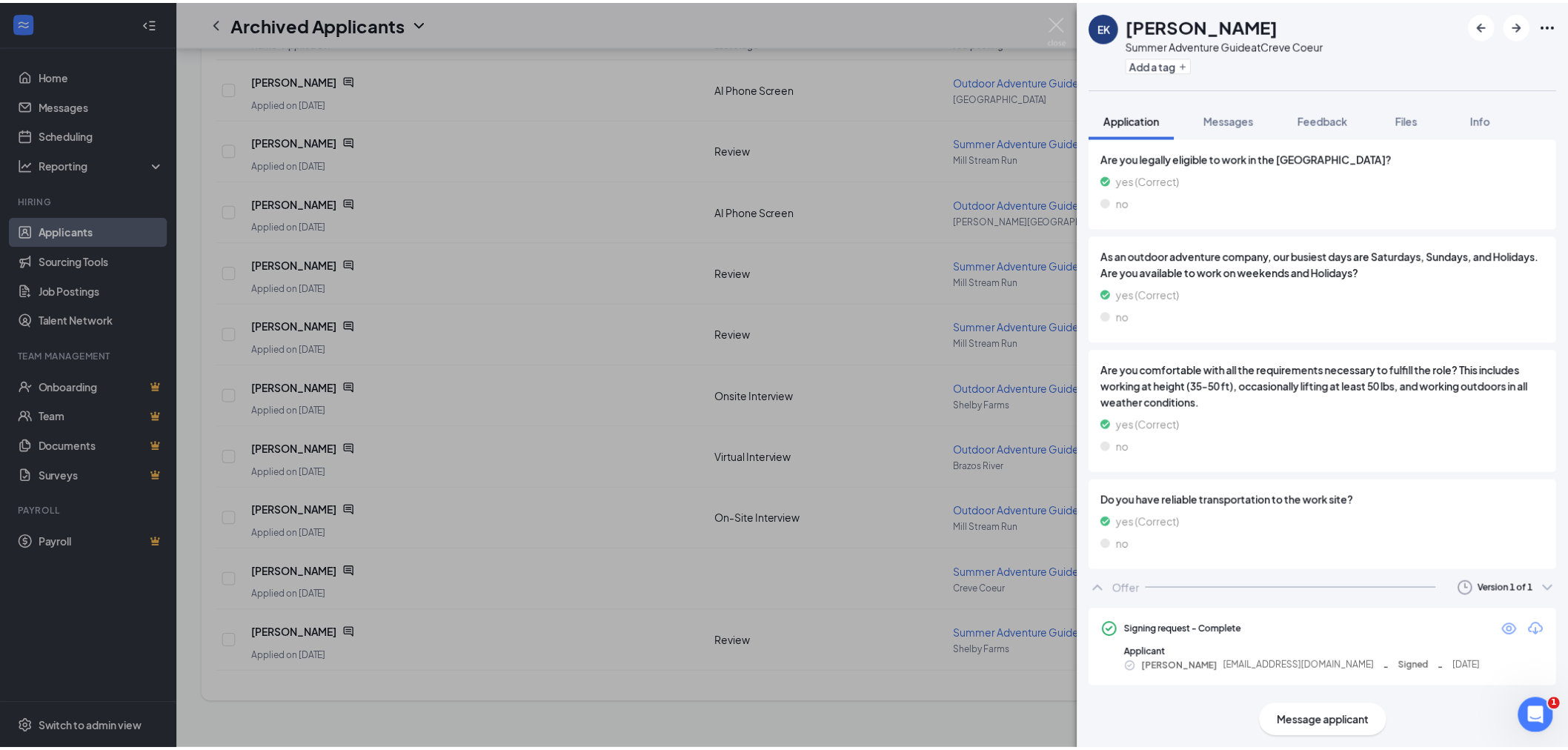
scroll to position [1124, 0]
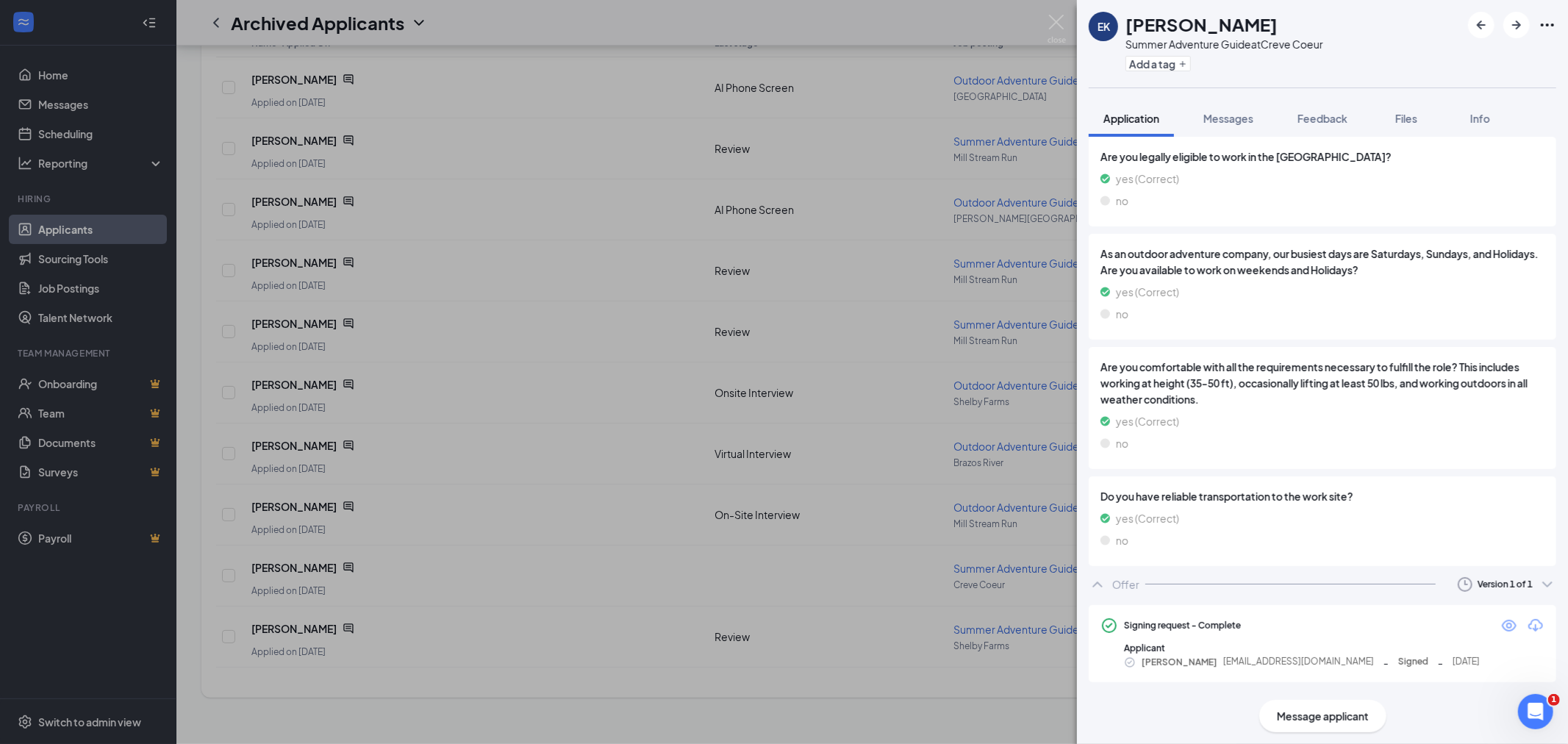
click at [826, 290] on div "EK [PERSON_NAME] Summer Adventure Guide at Creve Coeur Add a tag Application Me…" at bounding box center [784, 372] width 1568 height 744
